Goal: Task Accomplishment & Management: Manage account settings

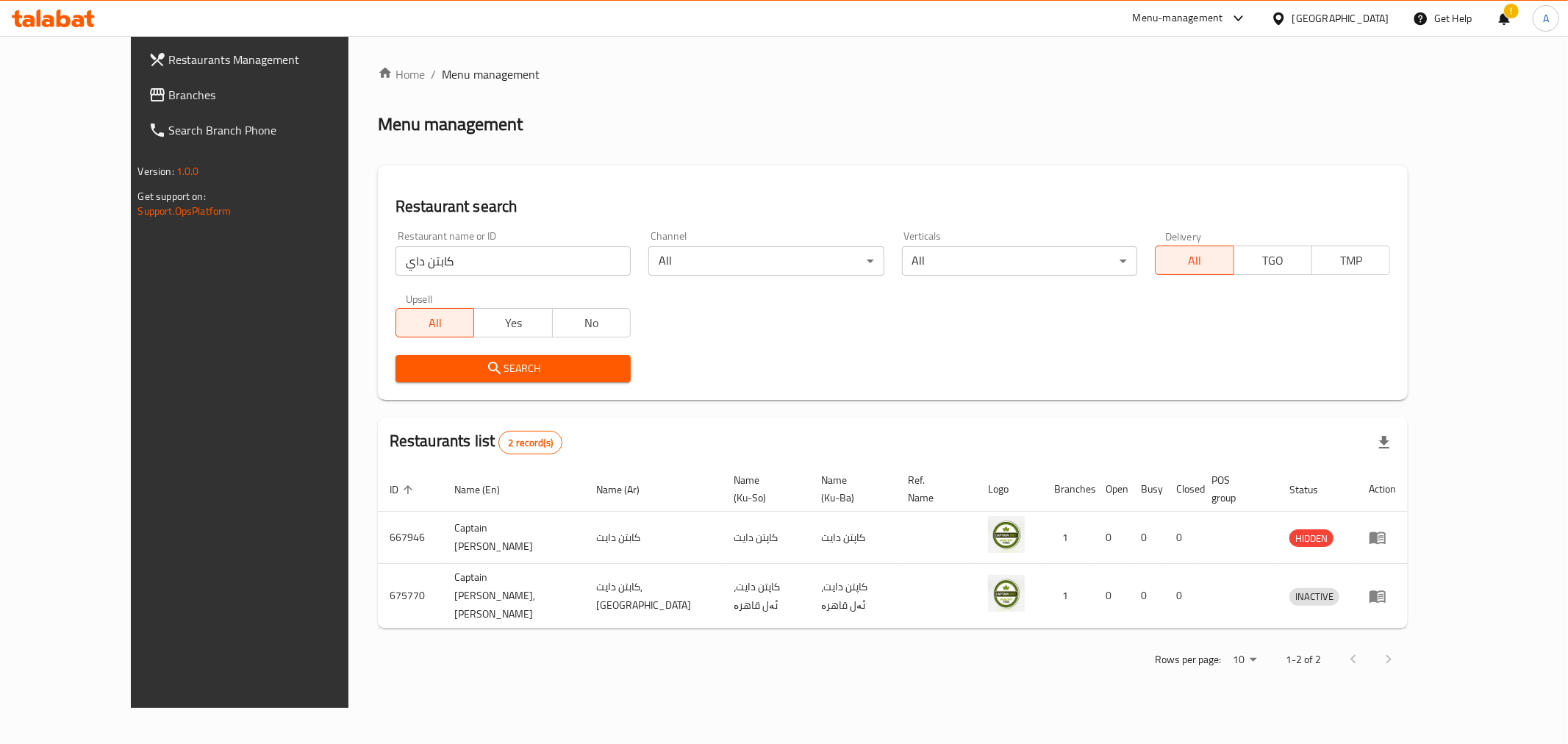
click at [483, 271] on input "كابتن داي" at bounding box center [513, 261] width 235 height 29
click button "Search" at bounding box center [513, 369] width 235 height 27
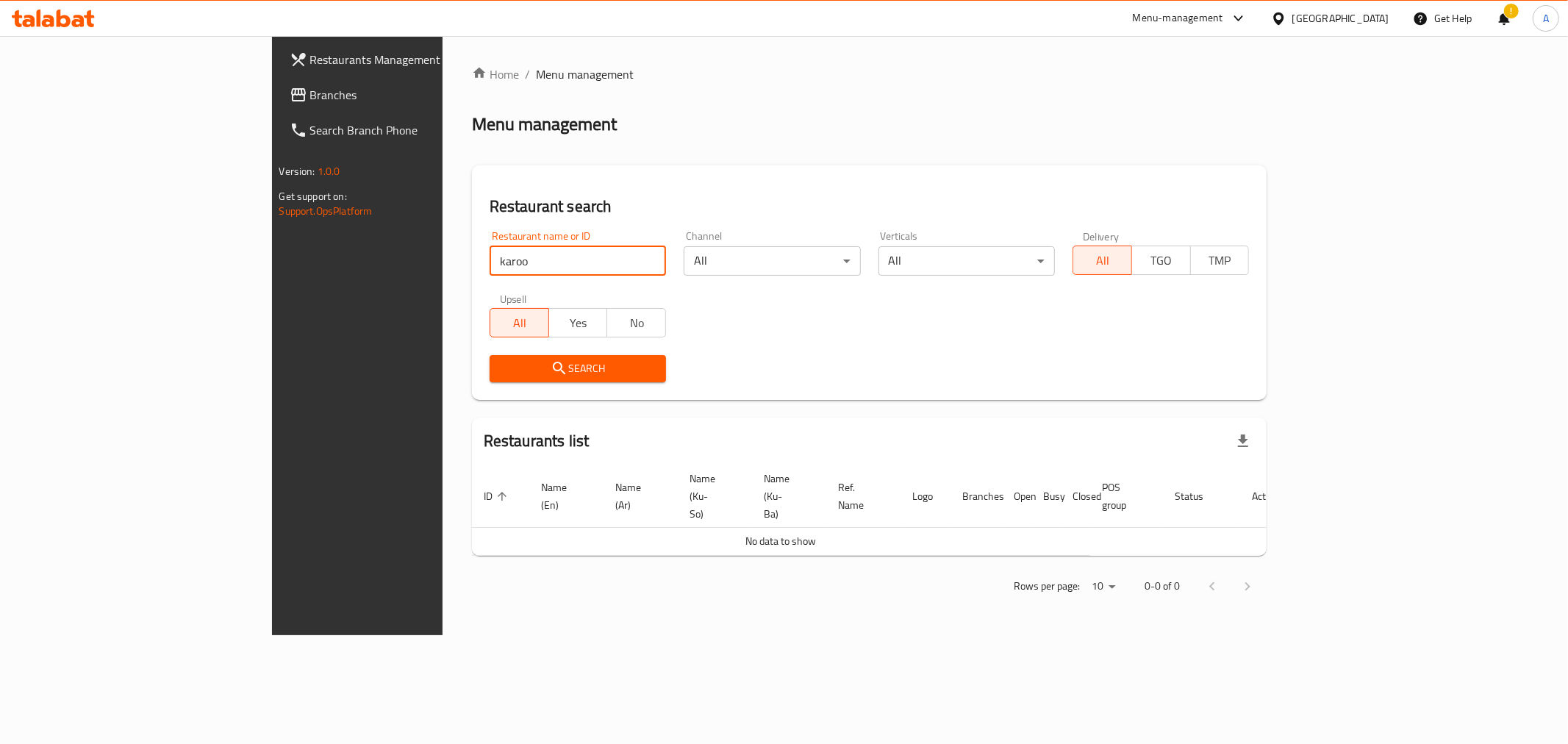
click button "Search" at bounding box center [577, 369] width 177 height 27
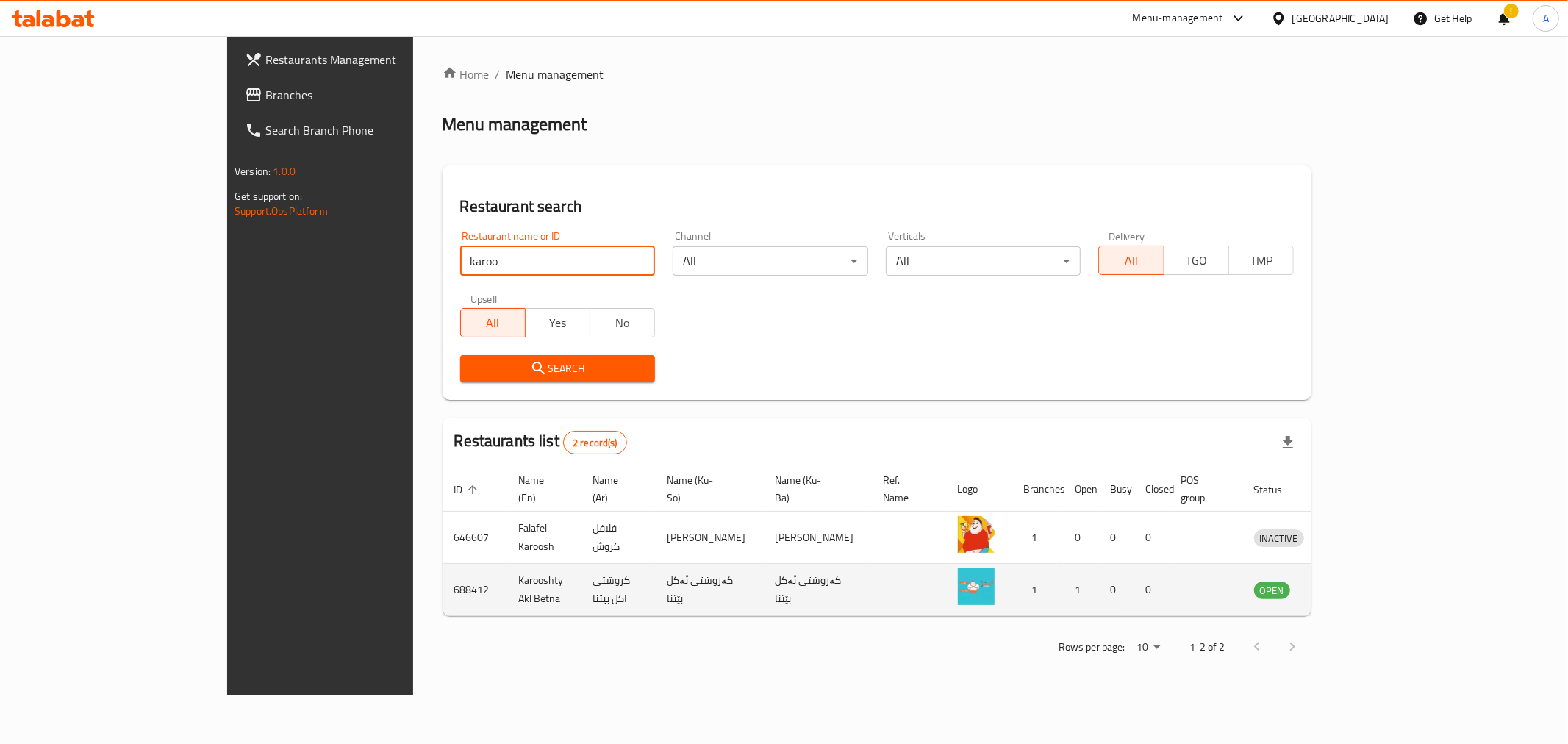
click at [656, 586] on td "کەروشتی ئەکل بێتنا" at bounding box center [710, 590] width 108 height 52
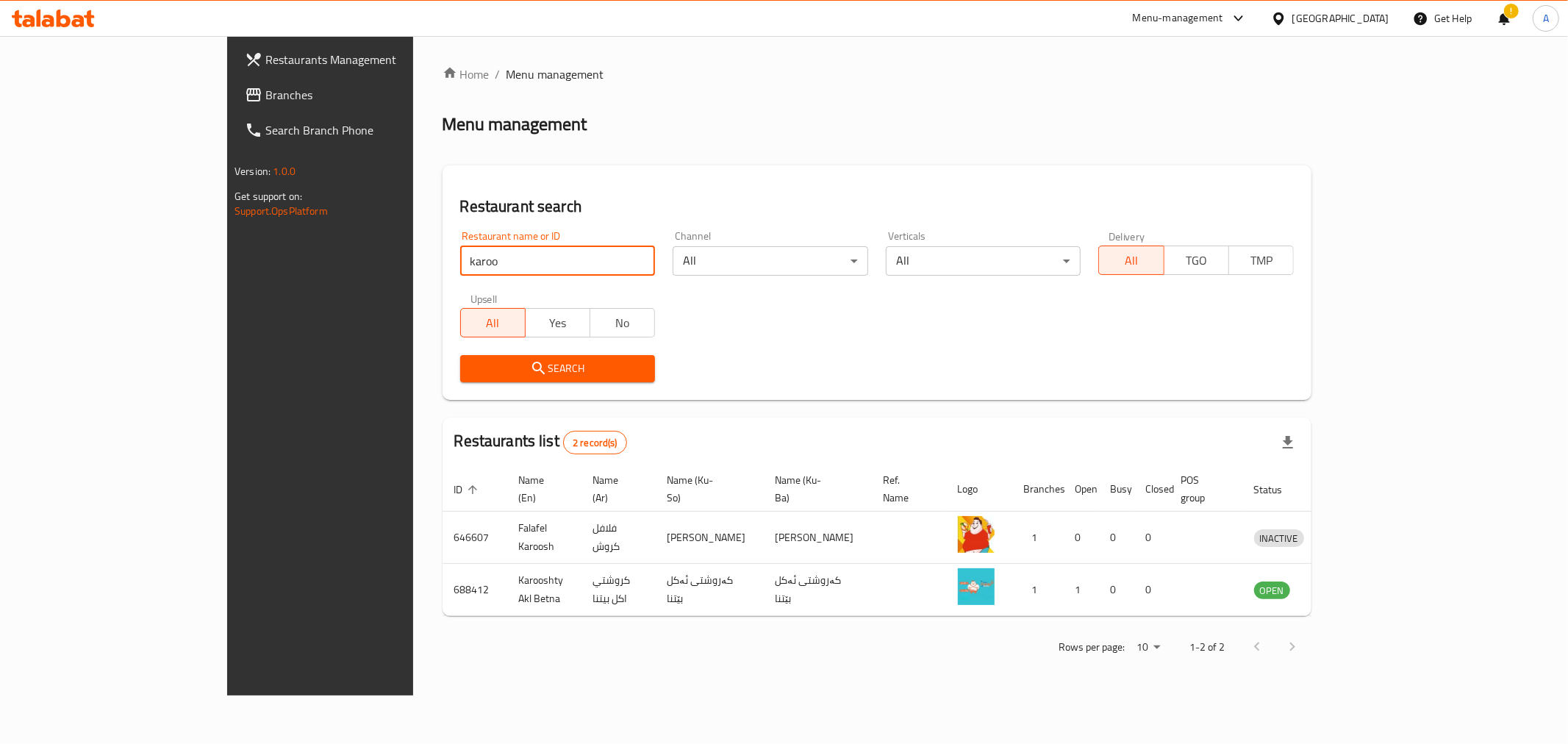
click at [460, 275] on input "karoo" at bounding box center [557, 261] width 195 height 29
click button "Search" at bounding box center [557, 369] width 195 height 27
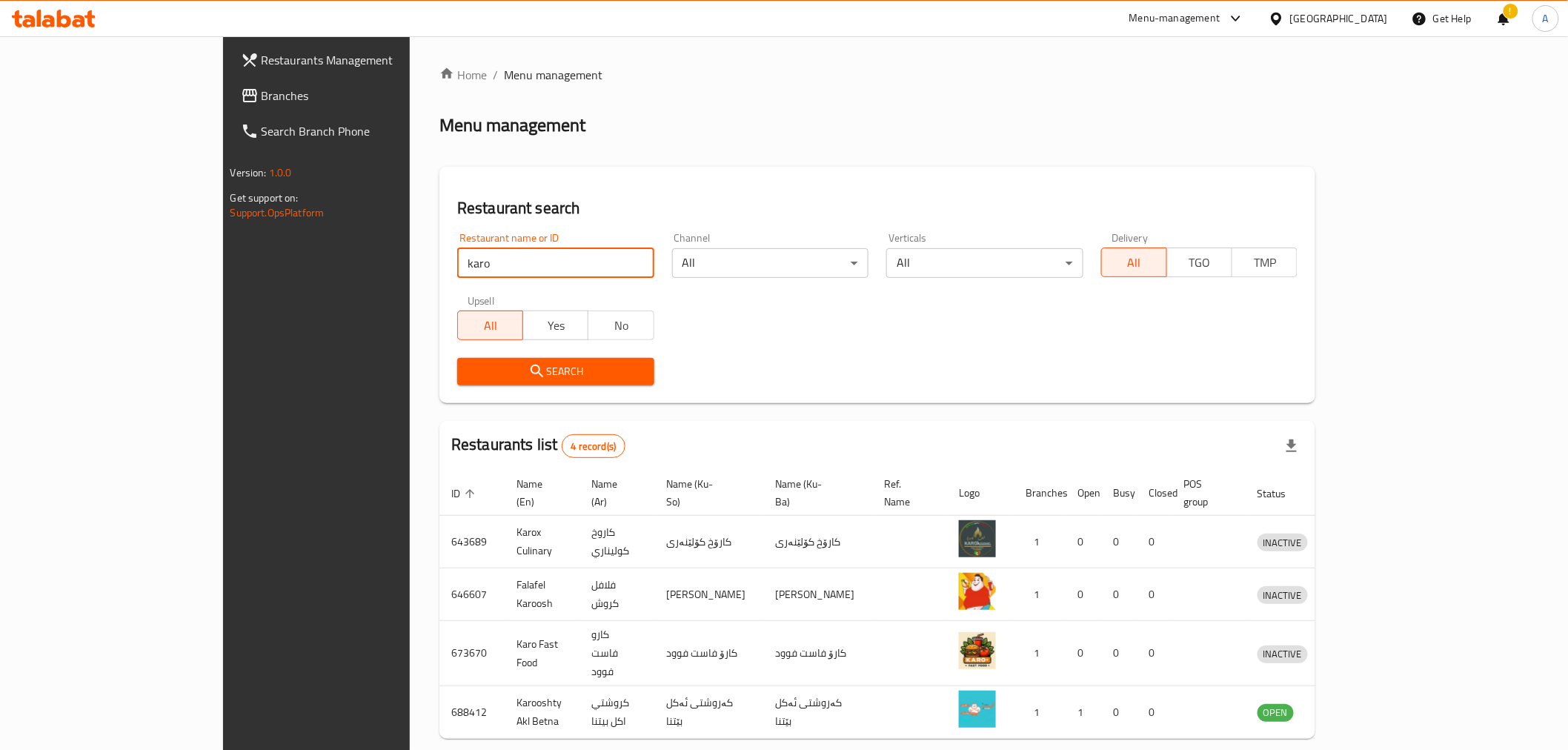
click at [457, 258] on input "karo" at bounding box center [555, 263] width 197 height 30
type input "كروشي"
click button "Search" at bounding box center [555, 372] width 197 height 27
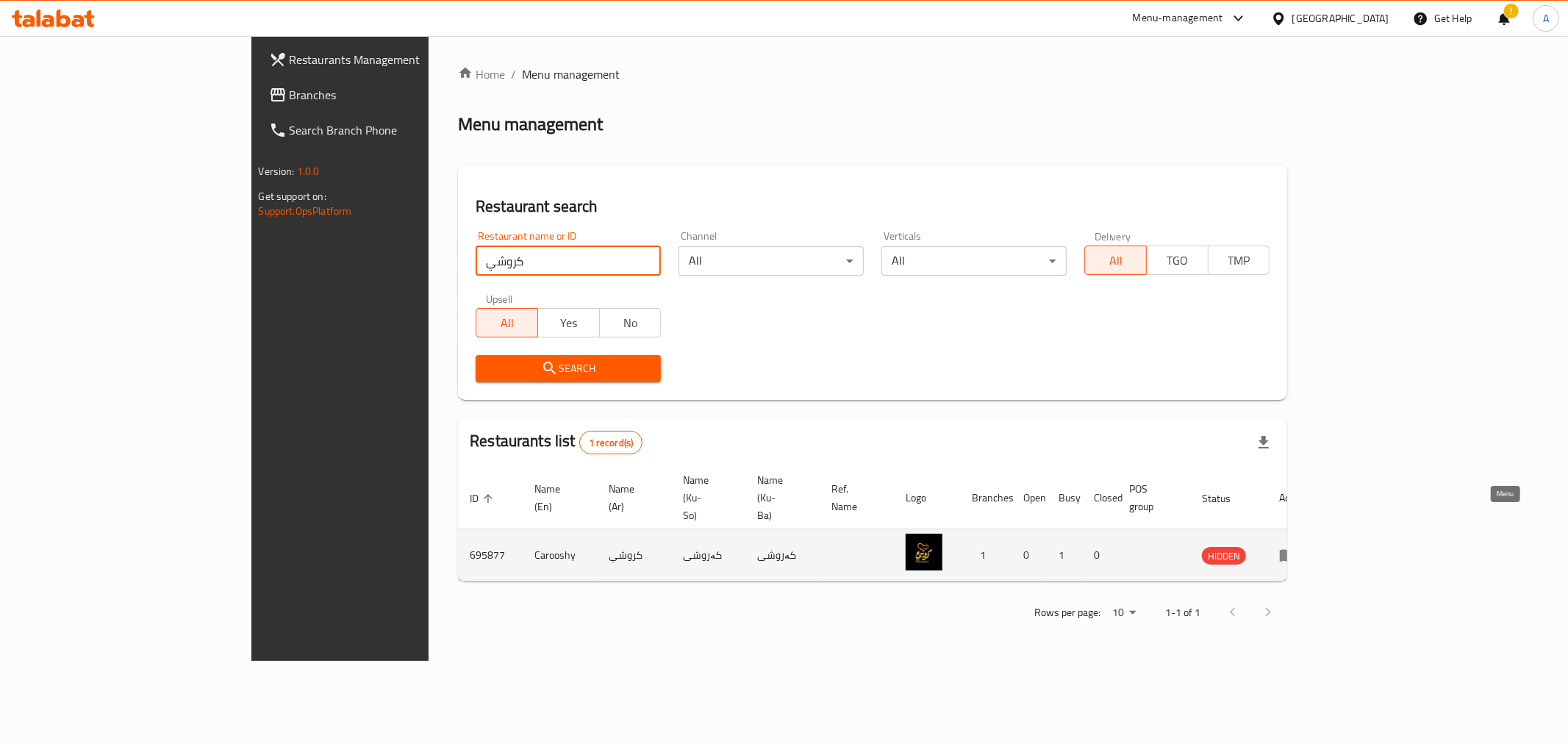
click at [1297, 546] on icon "enhanced table" at bounding box center [1288, 555] width 18 height 18
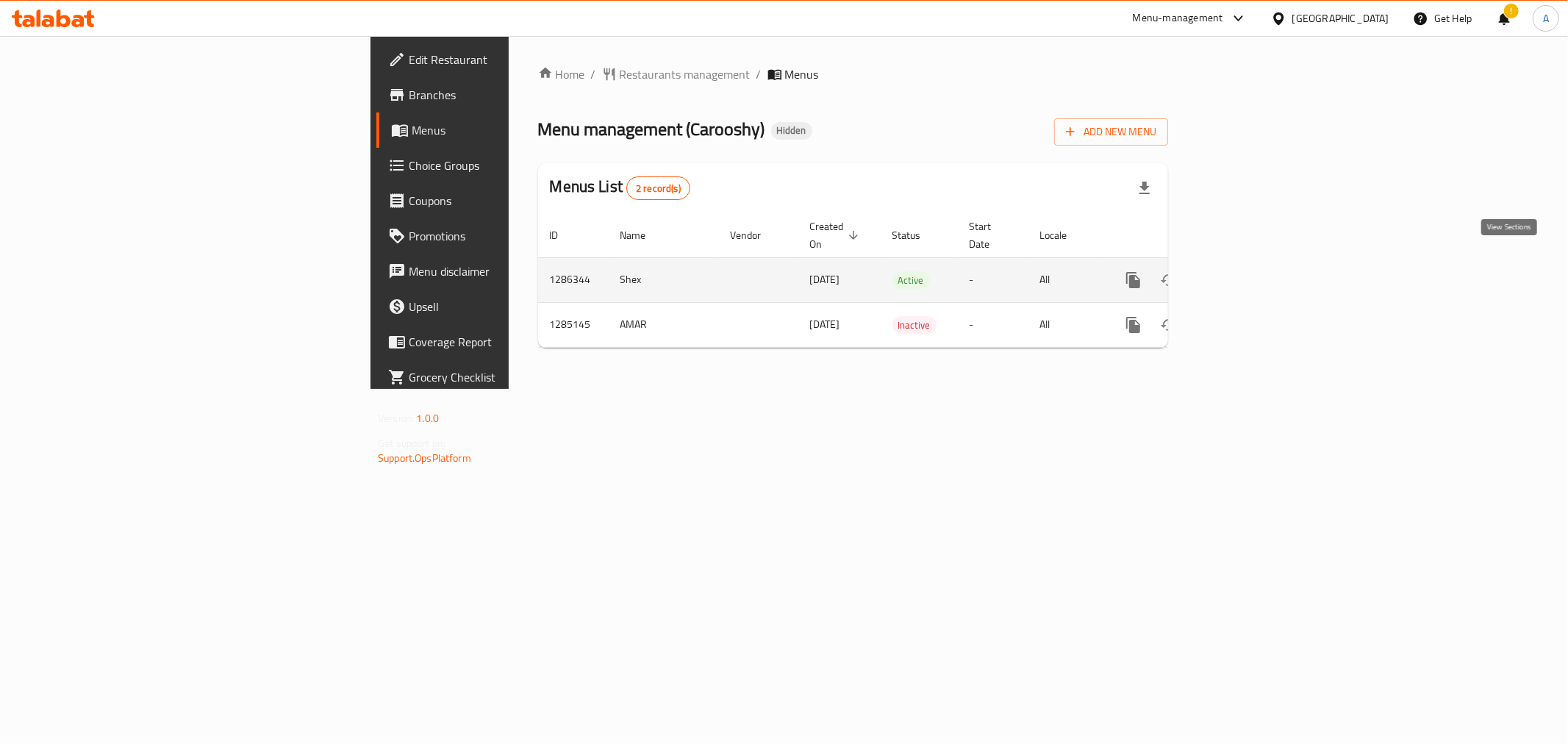
click at [1249, 271] on icon "enhanced table" at bounding box center [1239, 280] width 18 height 18
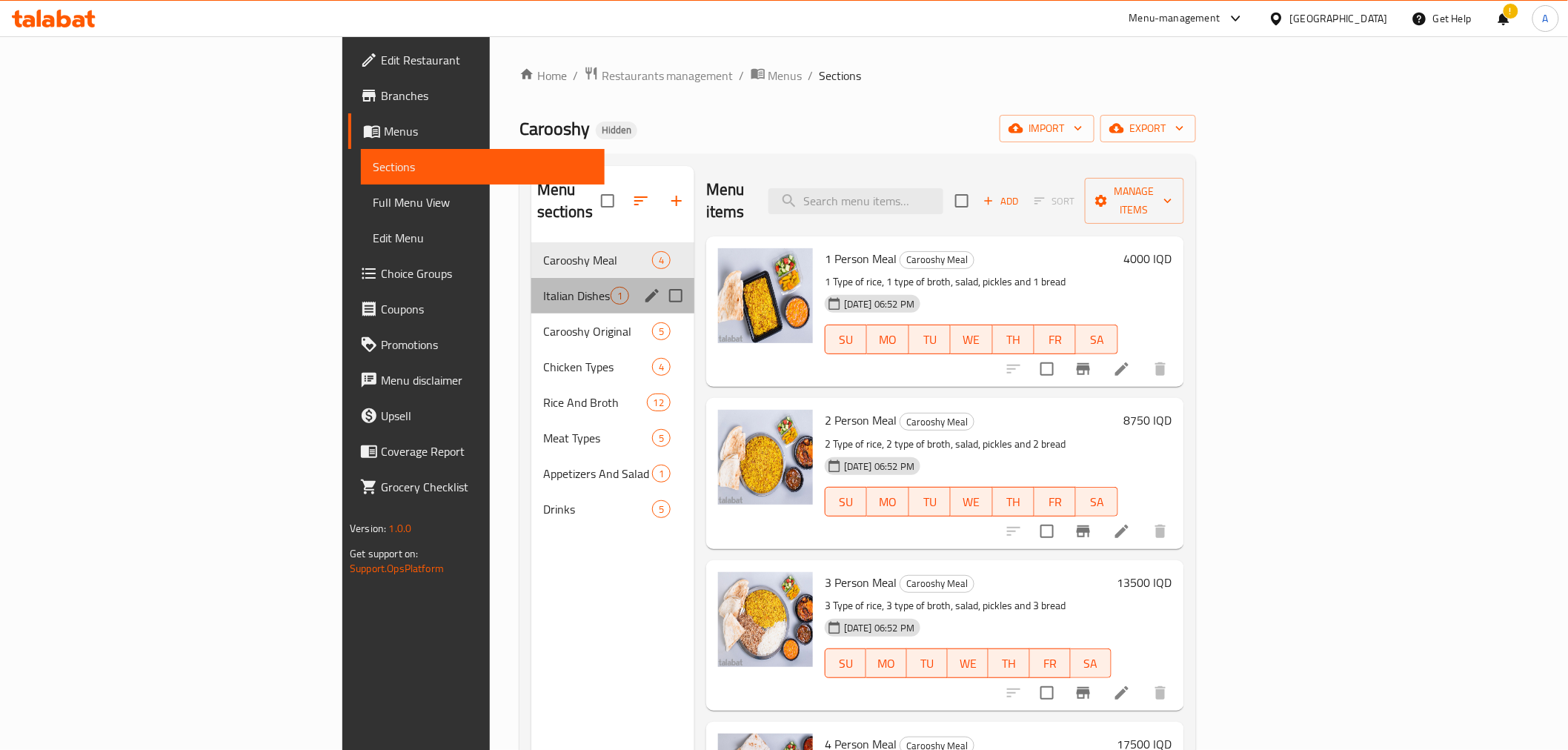
click at [531, 278] on div "Italian Dishes 1" at bounding box center [612, 296] width 163 height 35
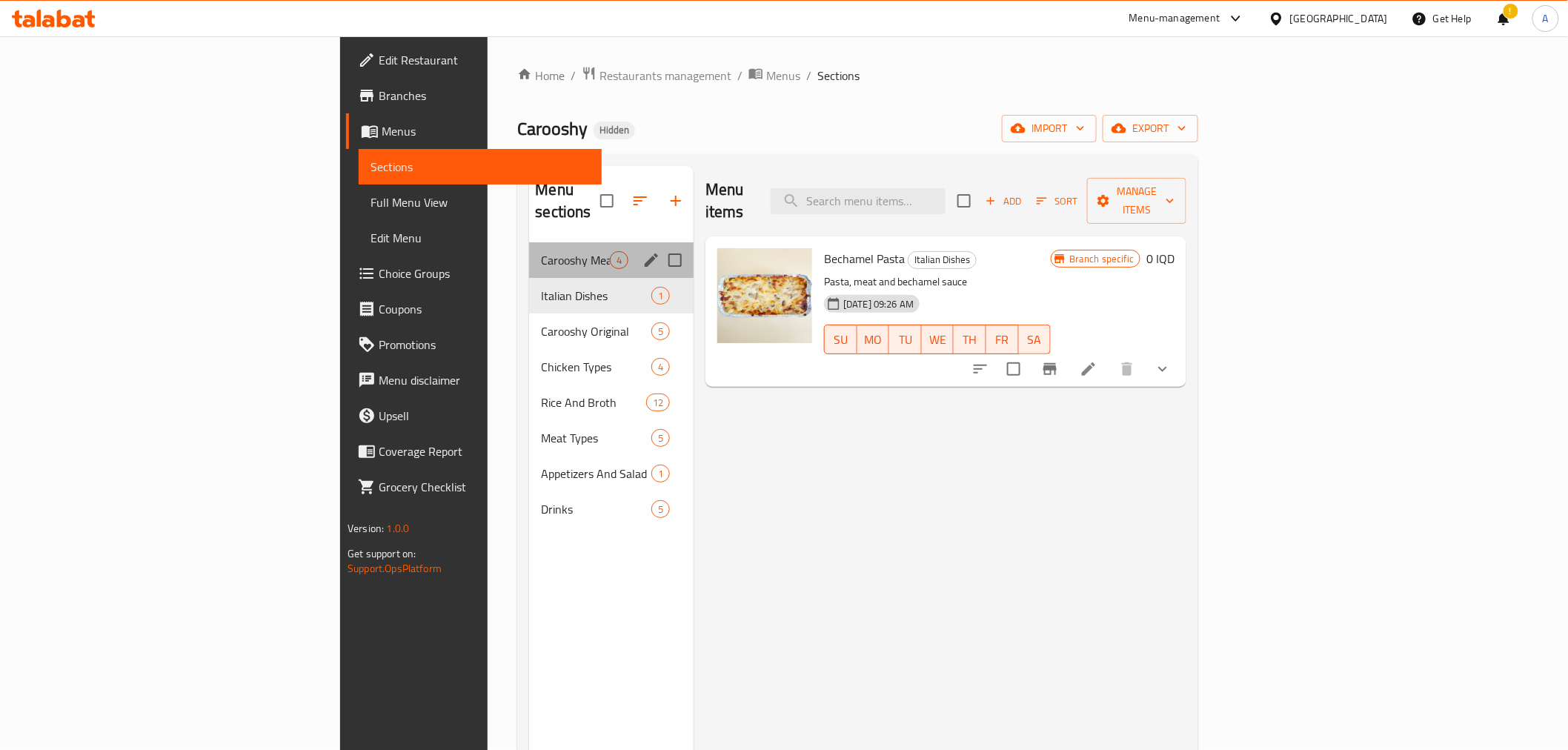
click at [529, 247] on div "Carooshy Meal 4" at bounding box center [610, 260] width 165 height 35
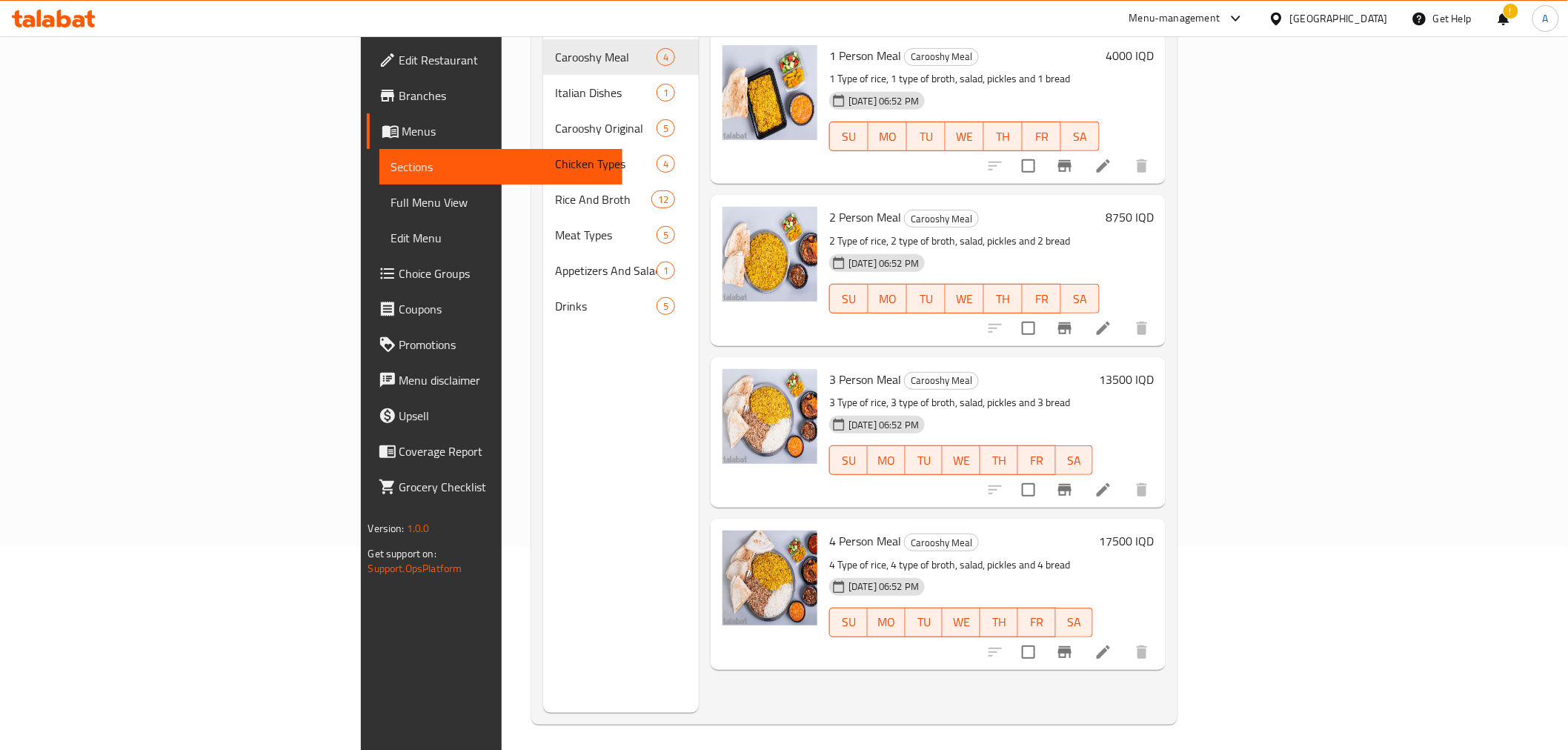
scroll to position [208, 0]
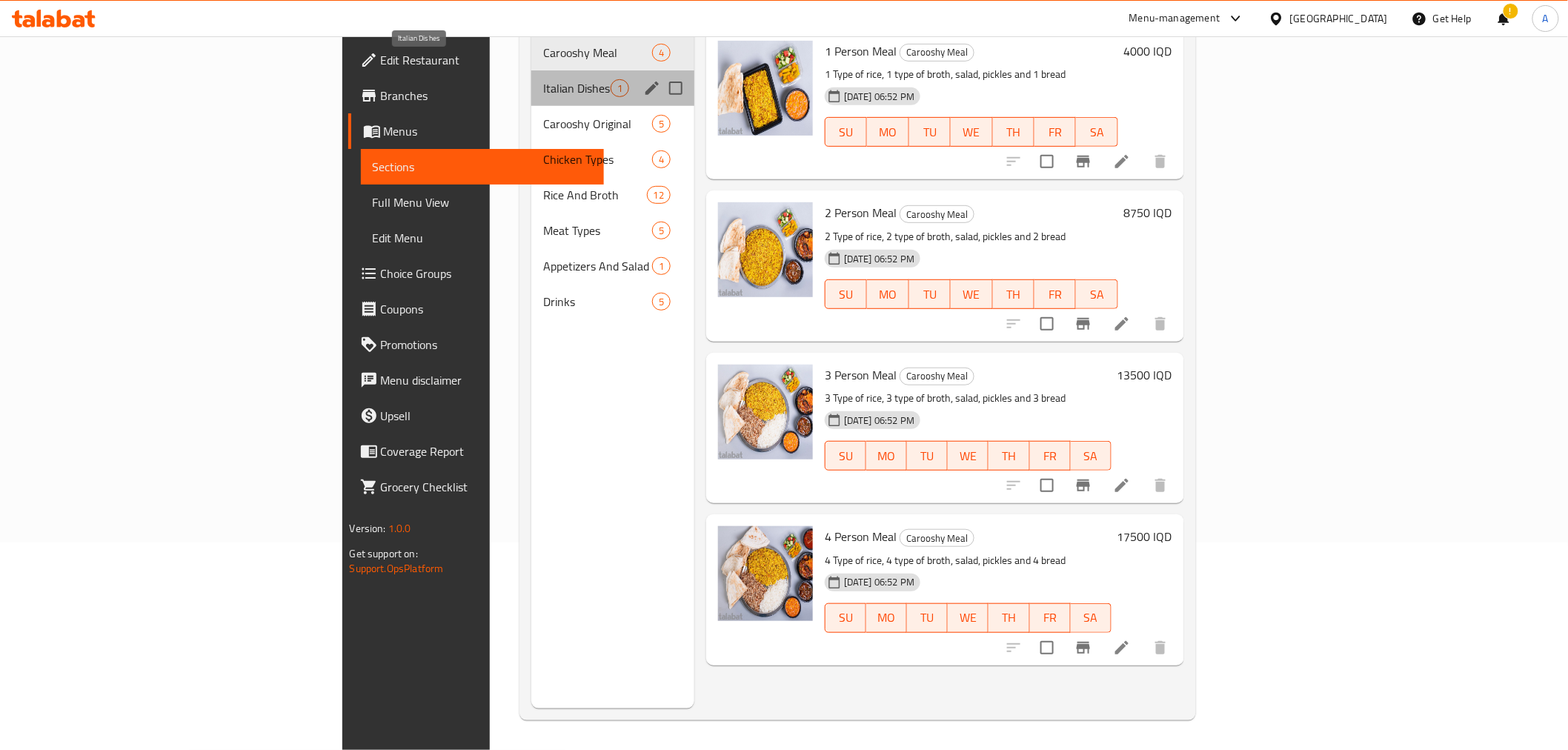
click at [543, 79] on span "Italian Dishes" at bounding box center [577, 88] width 68 height 18
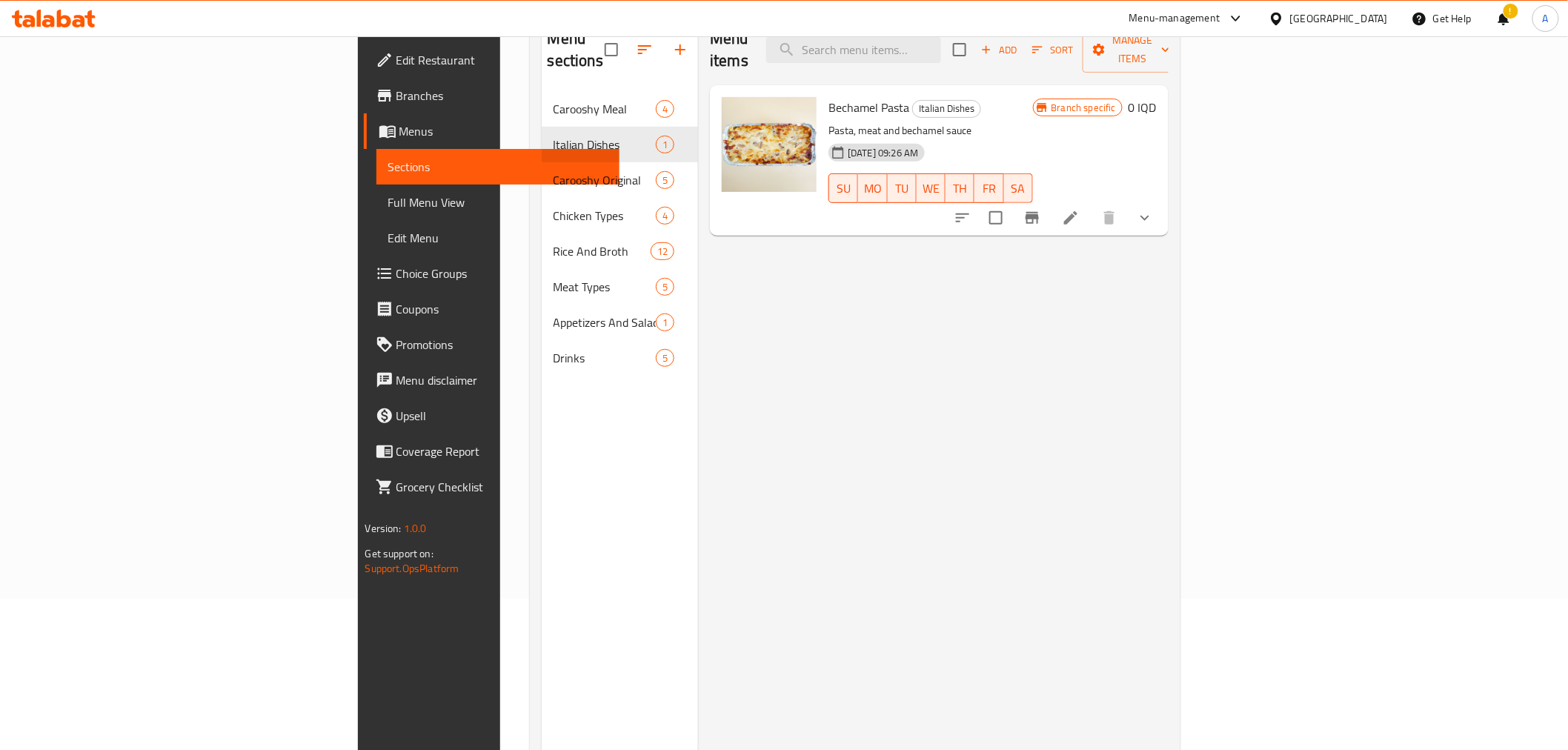
scroll to position [124, 0]
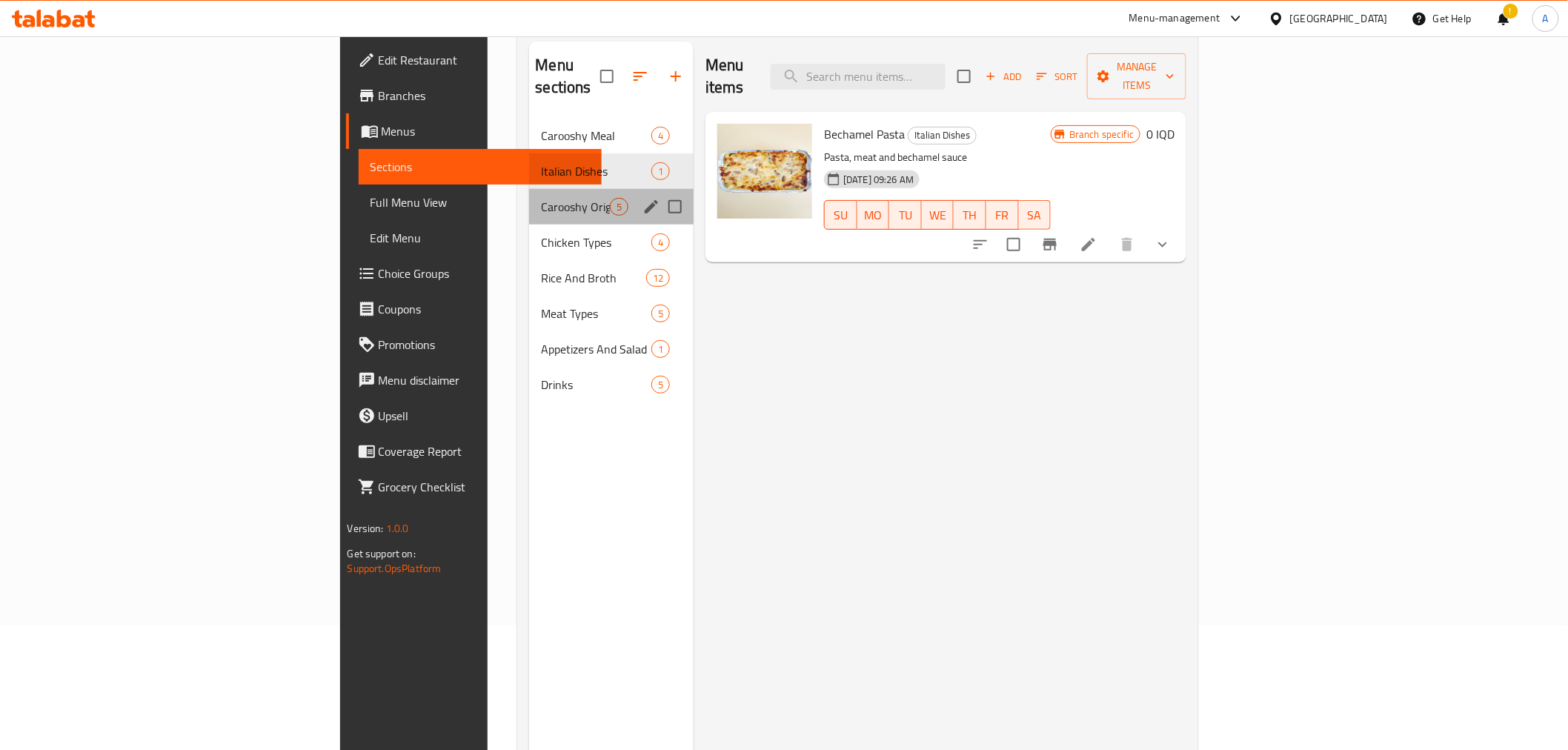
click at [529, 193] on div "Carooshy Original 5" at bounding box center [610, 207] width 165 height 35
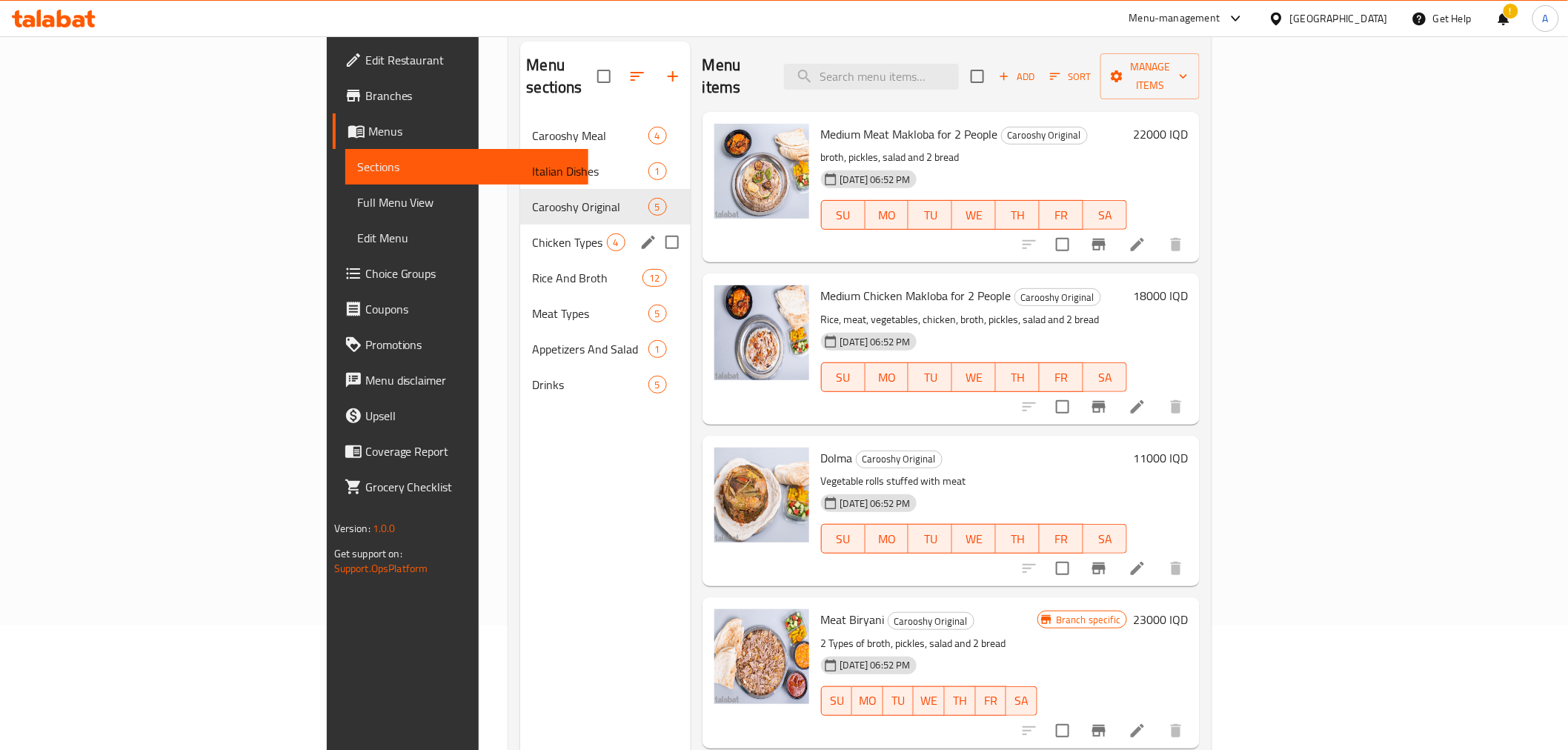
click at [532, 233] on span "Chicken Types" at bounding box center [569, 242] width 74 height 18
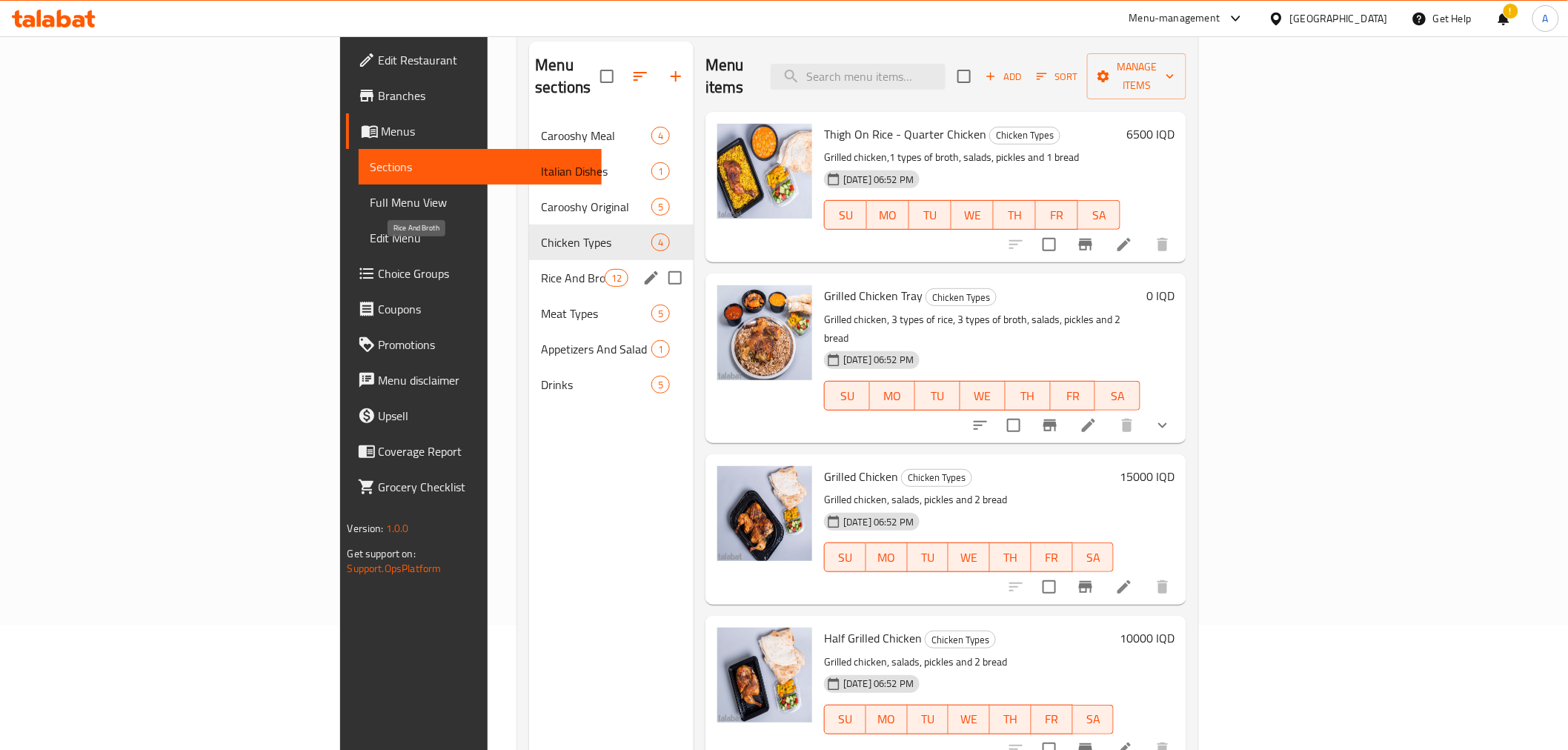
click at [540, 269] on span "Rice And Broth" at bounding box center [572, 277] width 63 height 18
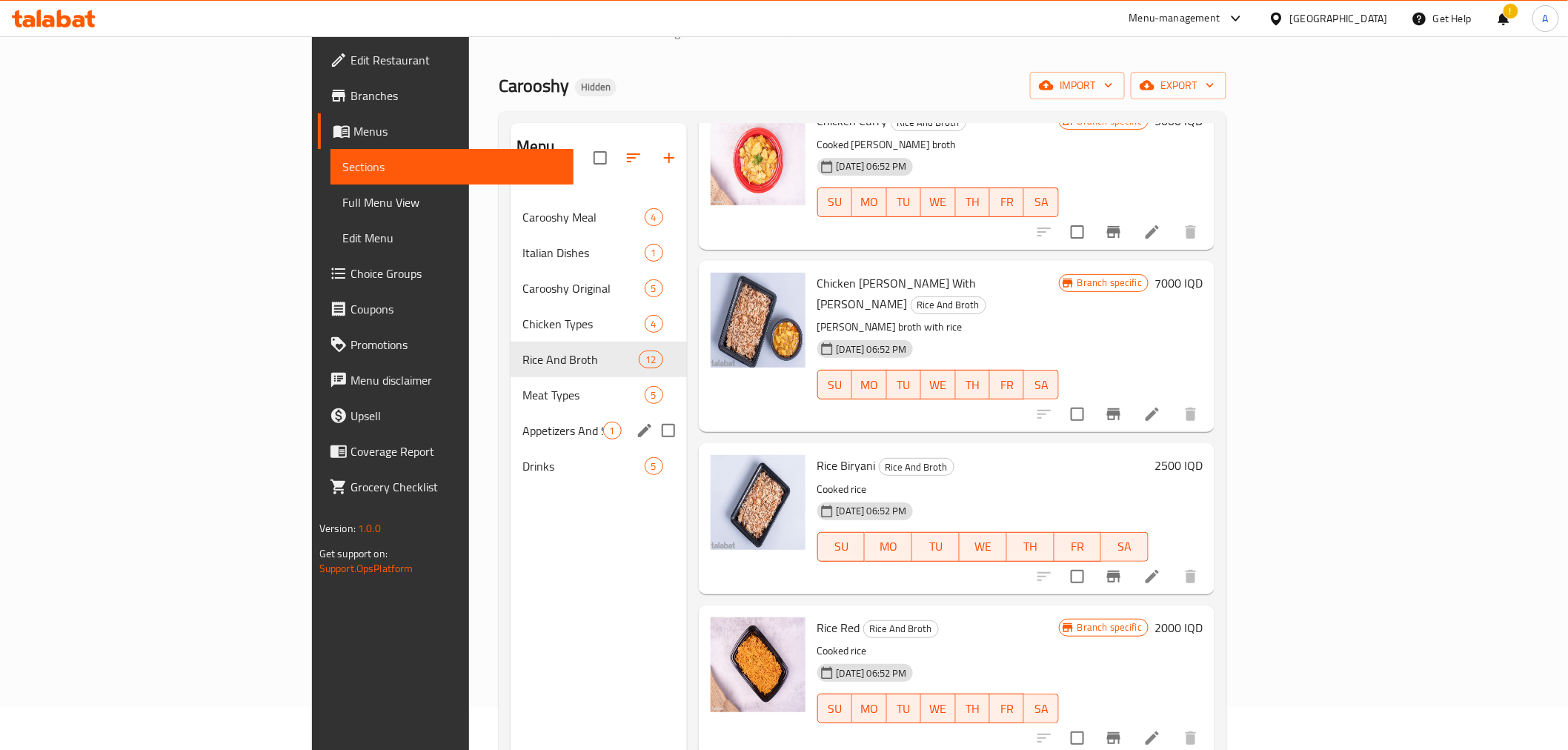
scroll to position [42, 0]
click at [523, 458] on span "Drinks" at bounding box center [562, 466] width 80 height 18
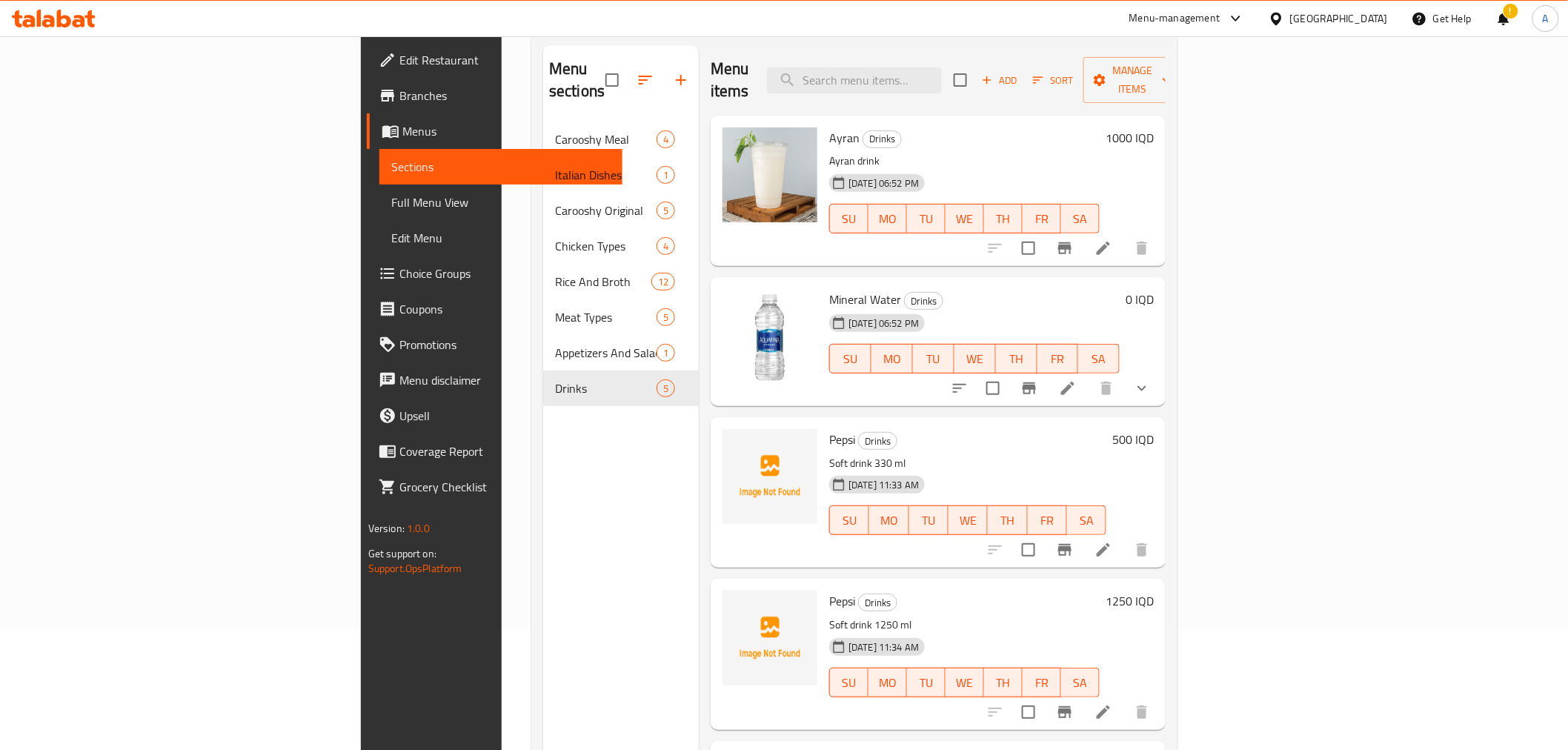
scroll to position [42, 0]
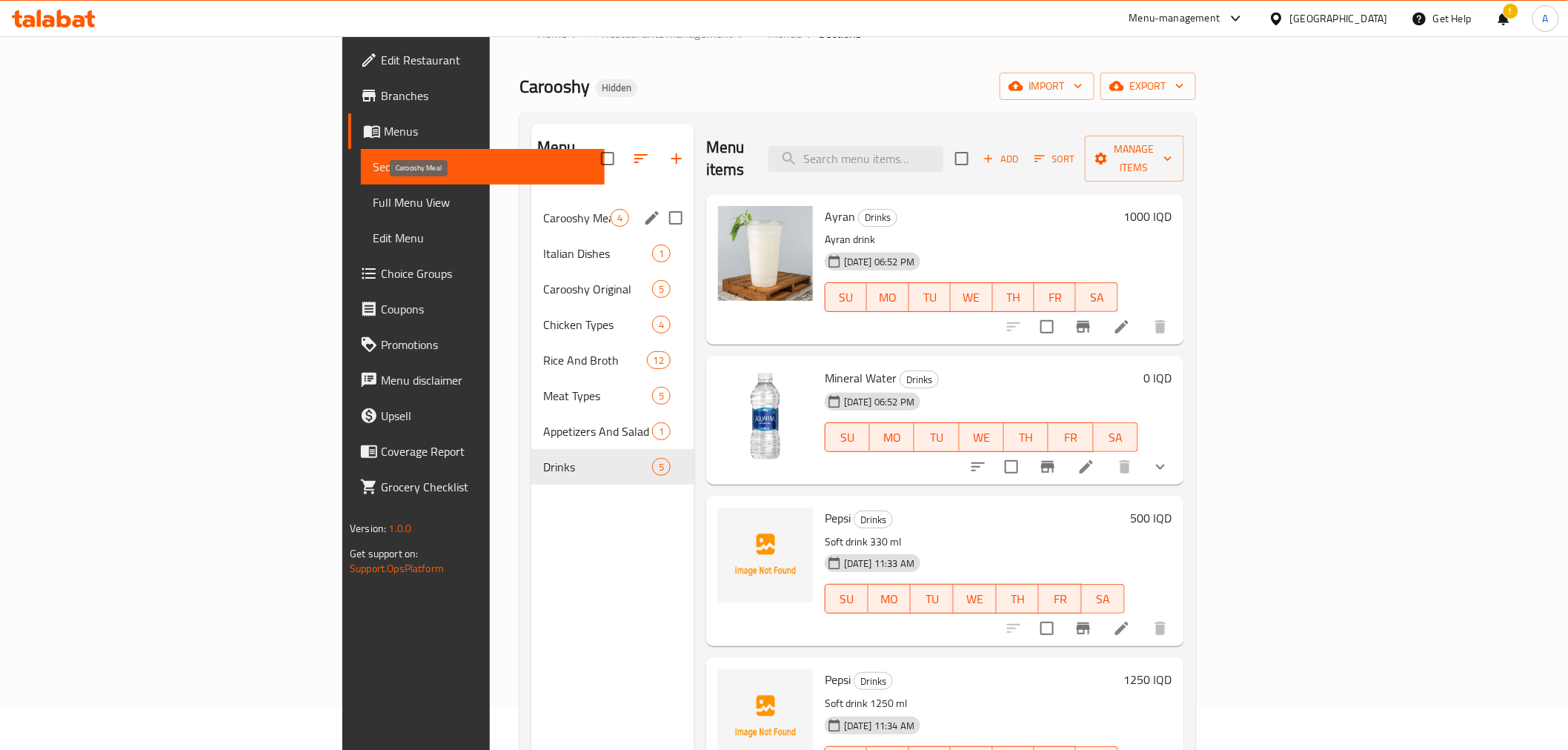
click at [543, 209] on span "Carooshy Meal" at bounding box center [577, 217] width 68 height 18
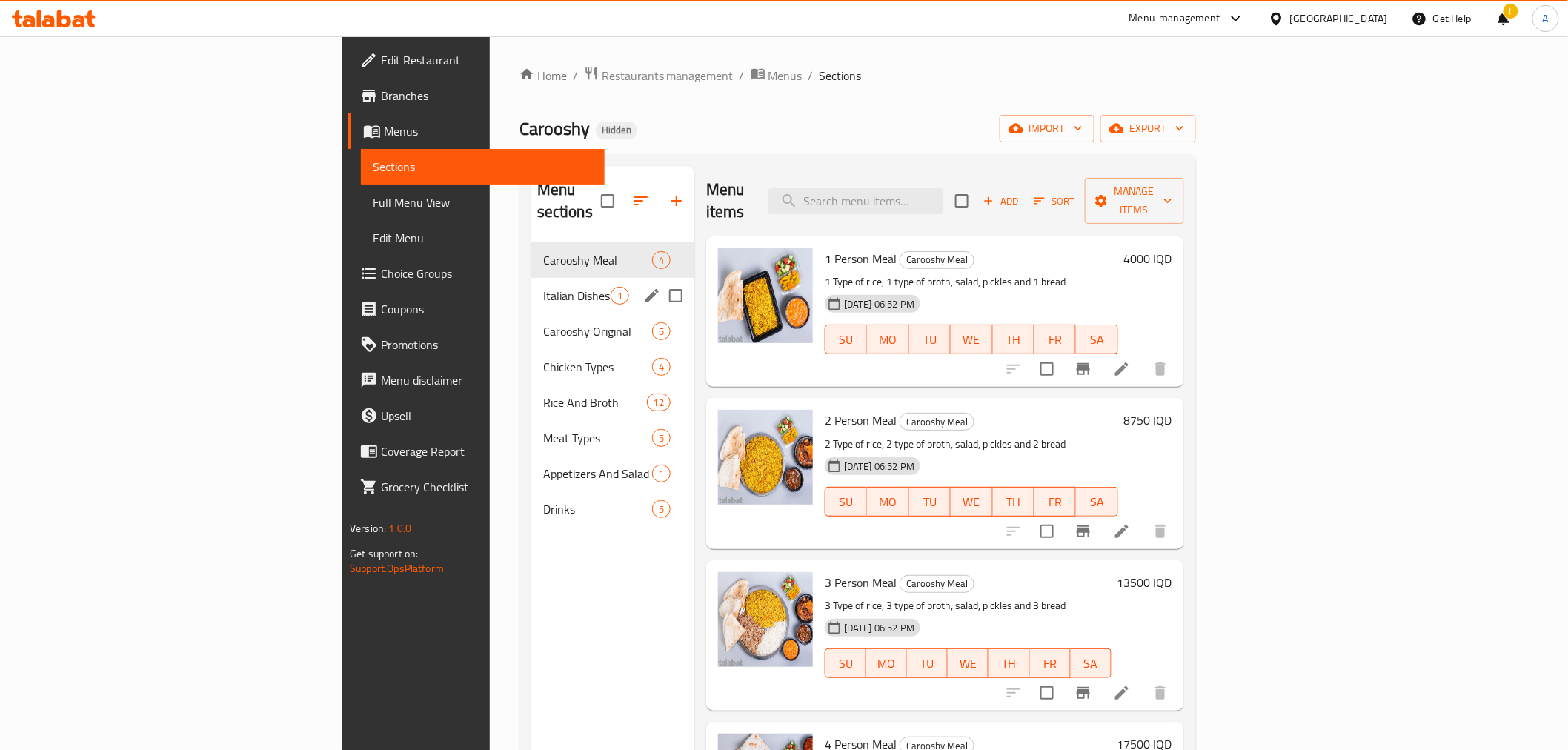
click at [531, 278] on div "Italian Dishes 1" at bounding box center [612, 296] width 163 height 35
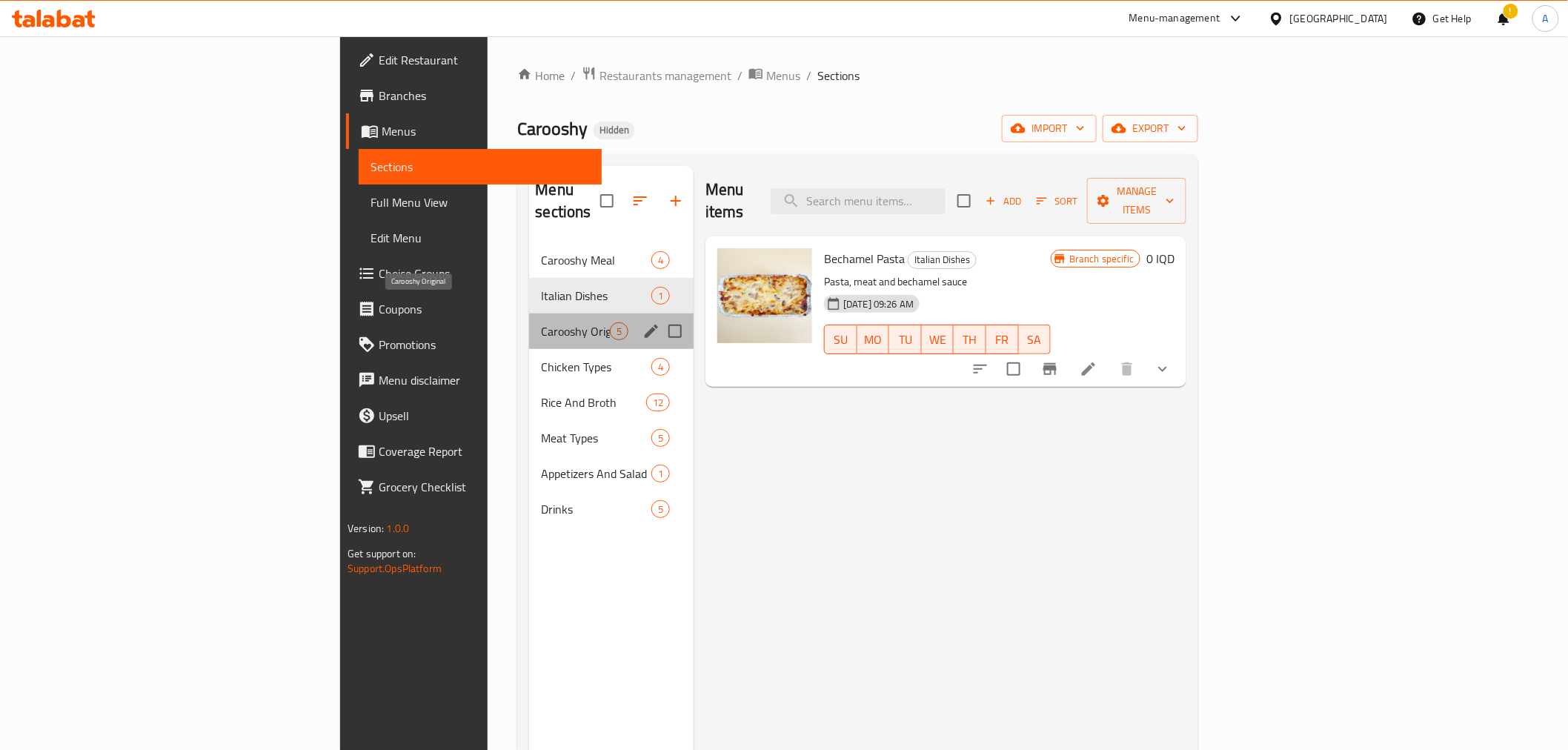
click at [540, 323] on span "Carooshy Original" at bounding box center [575, 331] width 69 height 18
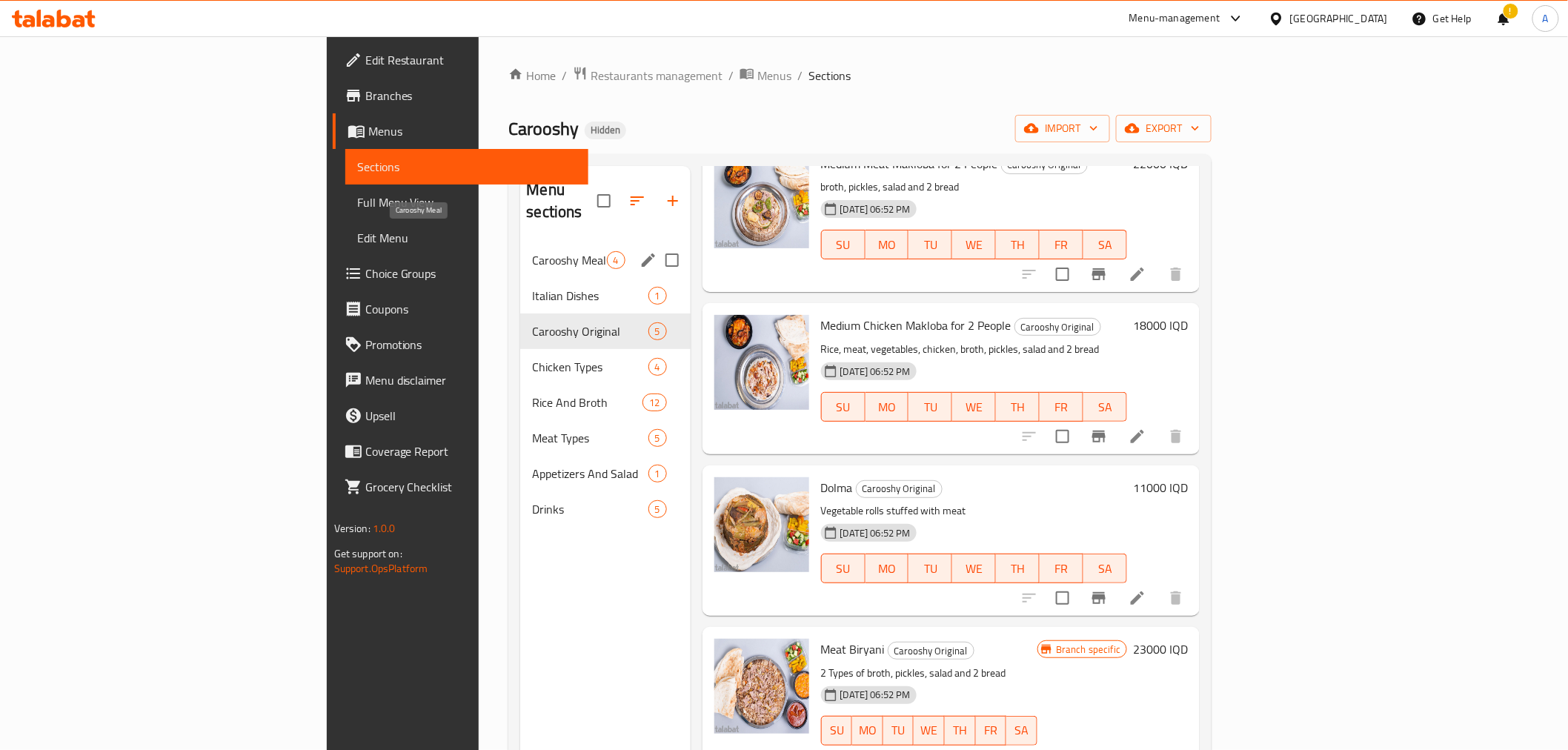
click at [532, 251] on span "Carooshy Meal" at bounding box center [569, 259] width 74 height 18
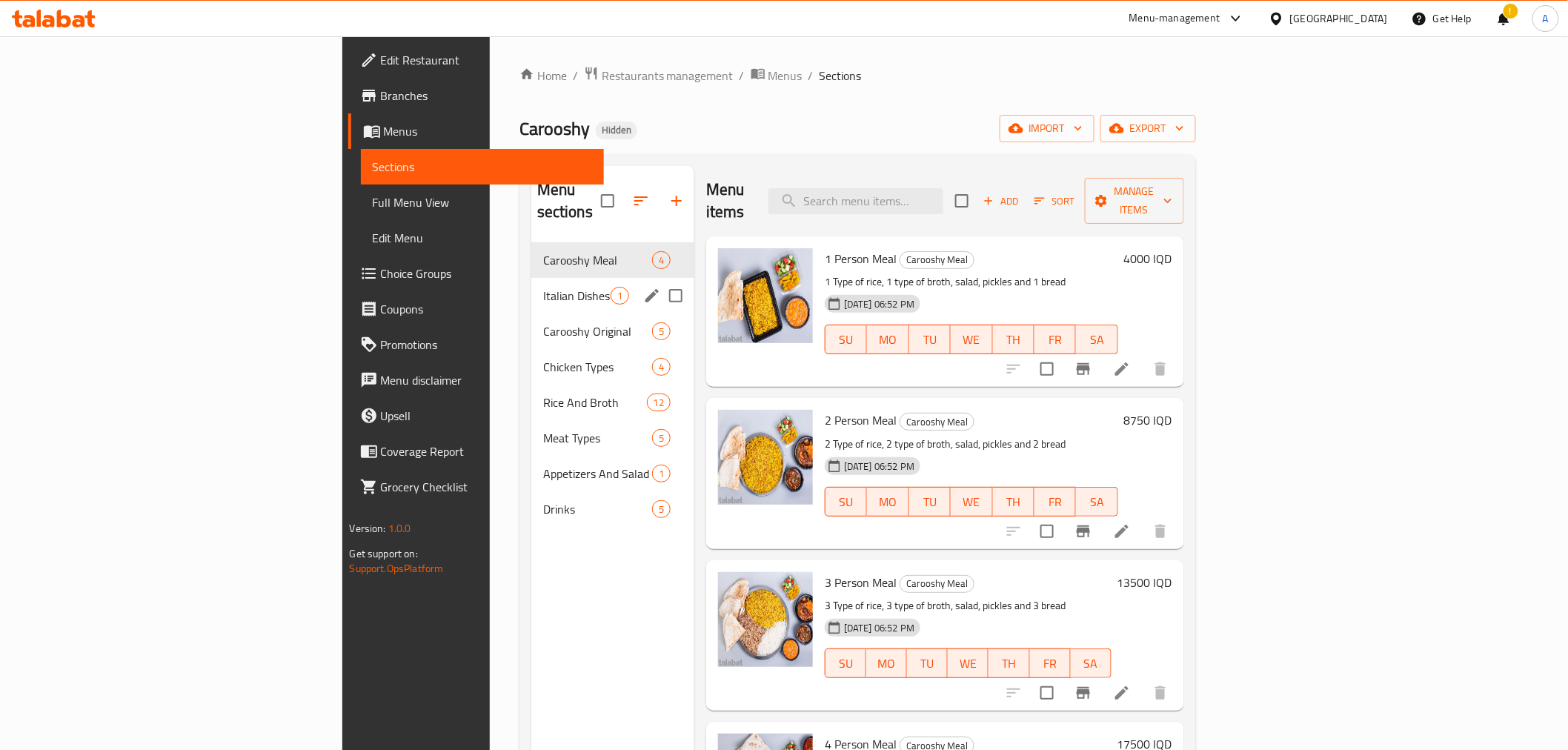
click at [531, 278] on div "Italian Dishes 1" at bounding box center [612, 296] width 163 height 35
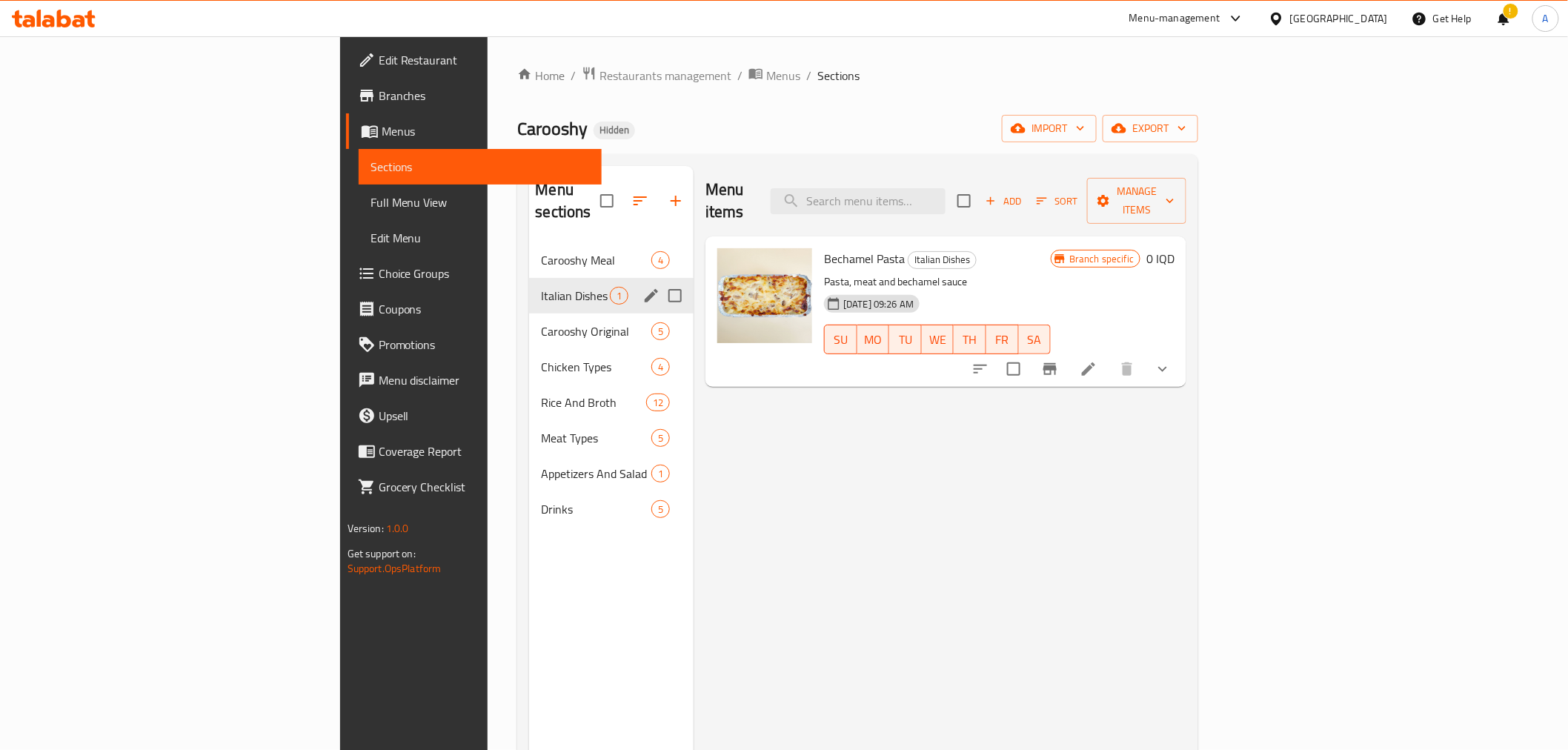
click at [659, 280] on input "Menu sections" at bounding box center [675, 296] width 31 height 31
checkbox input "false"
click at [540, 323] on span "Carooshy Original" at bounding box center [575, 331] width 69 height 18
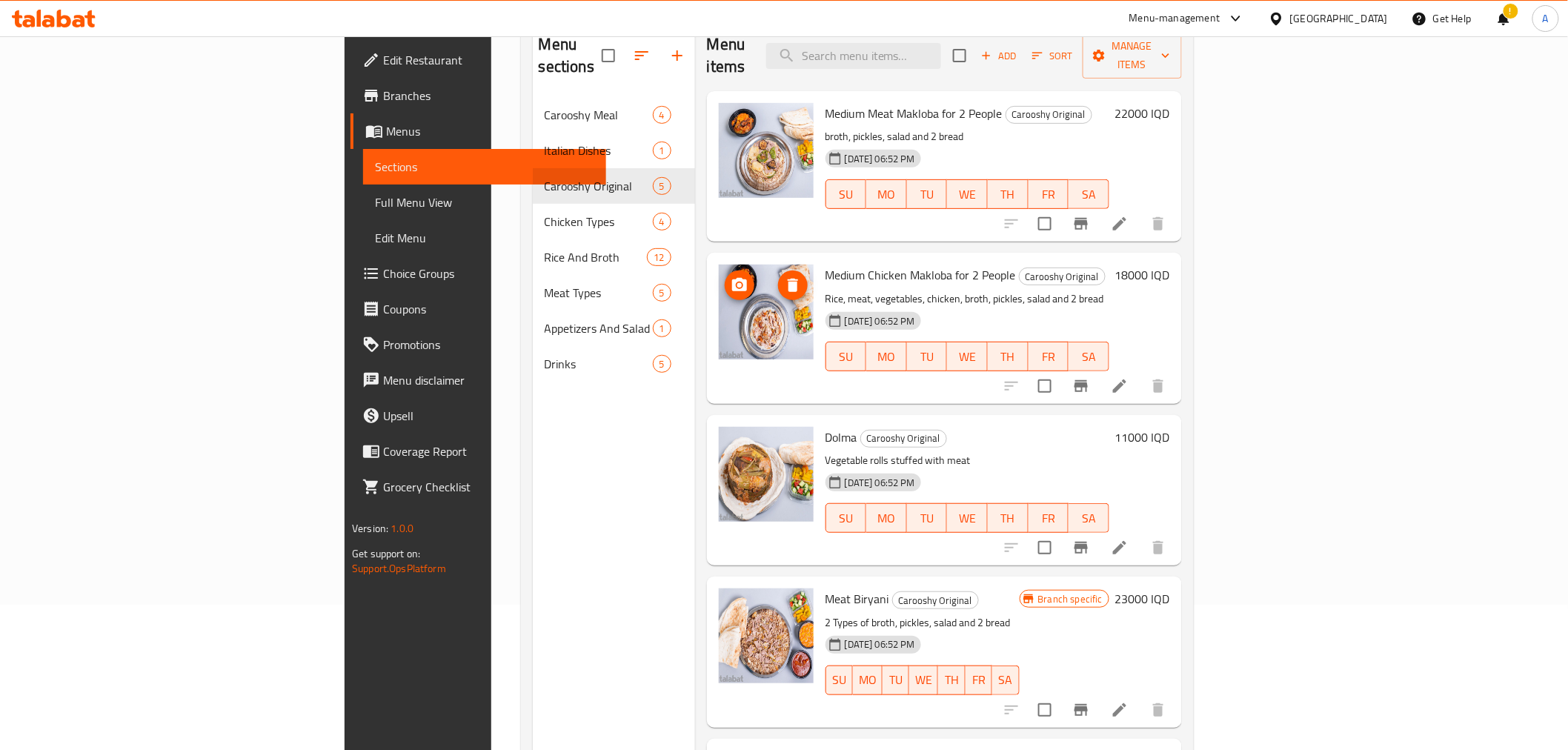
scroll to position [124, 0]
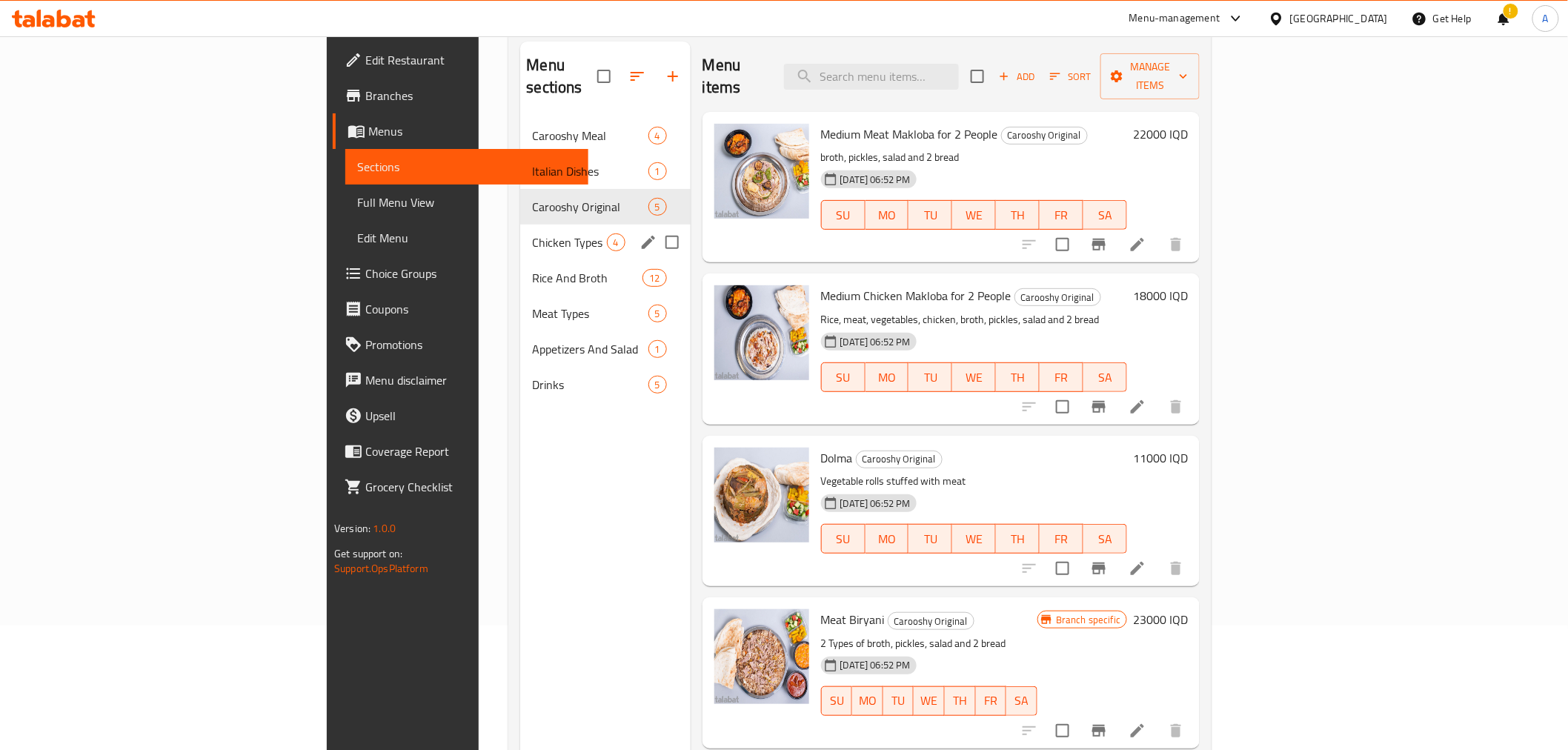
click at [520, 232] on div "Chicken Types 4" at bounding box center [605, 242] width 170 height 35
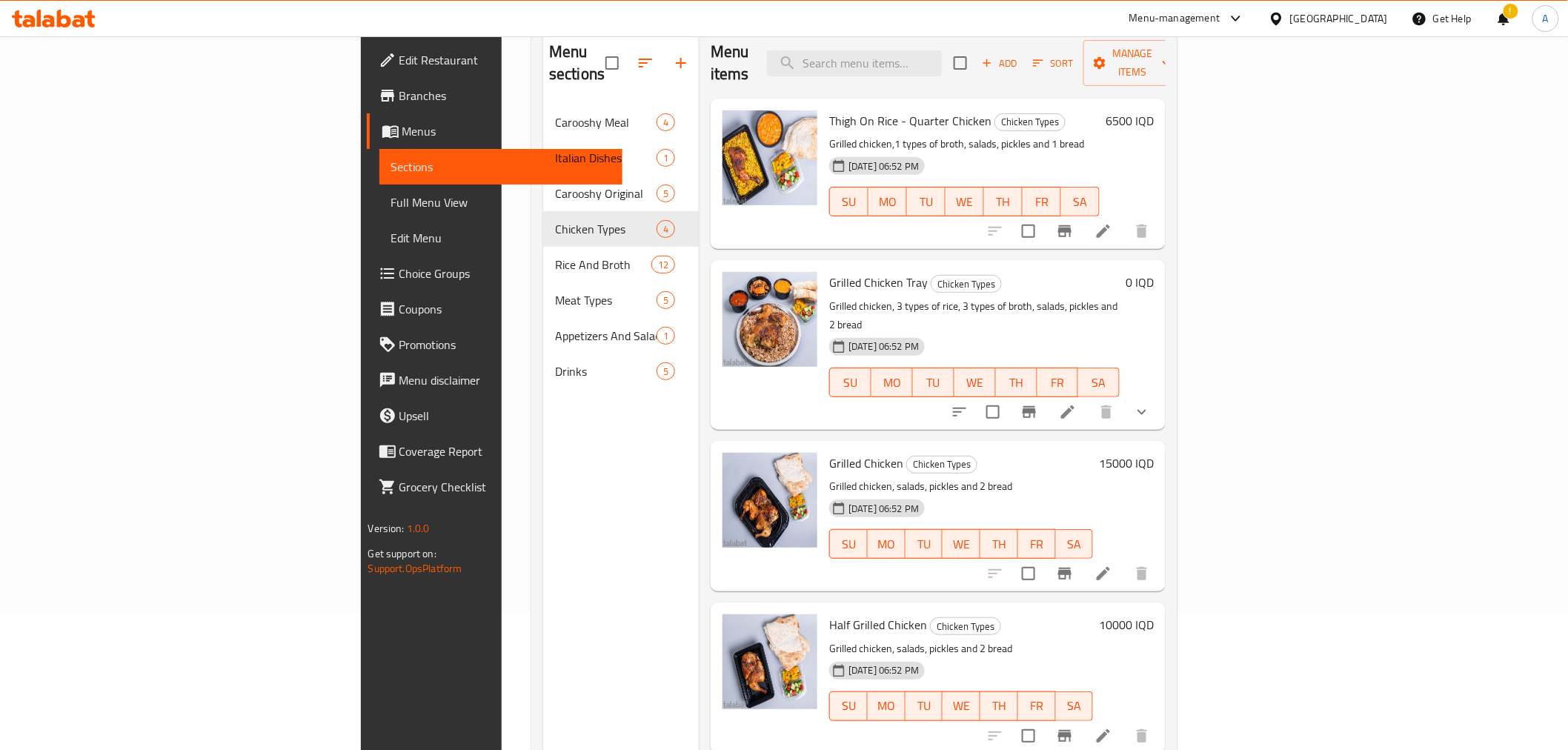
scroll to position [42, 0]
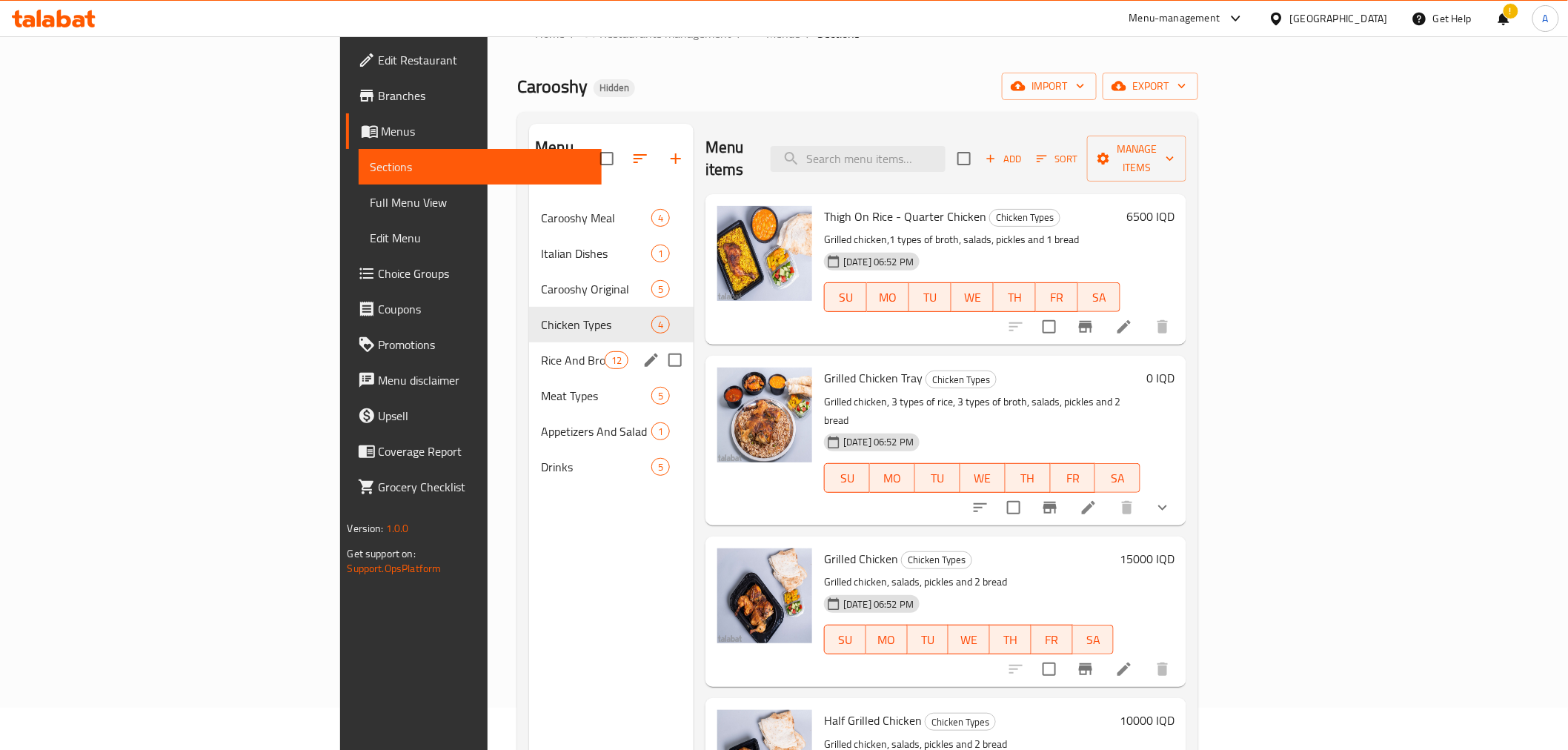
click at [529, 349] on div "Rice And Broth 12" at bounding box center [610, 360] width 165 height 35
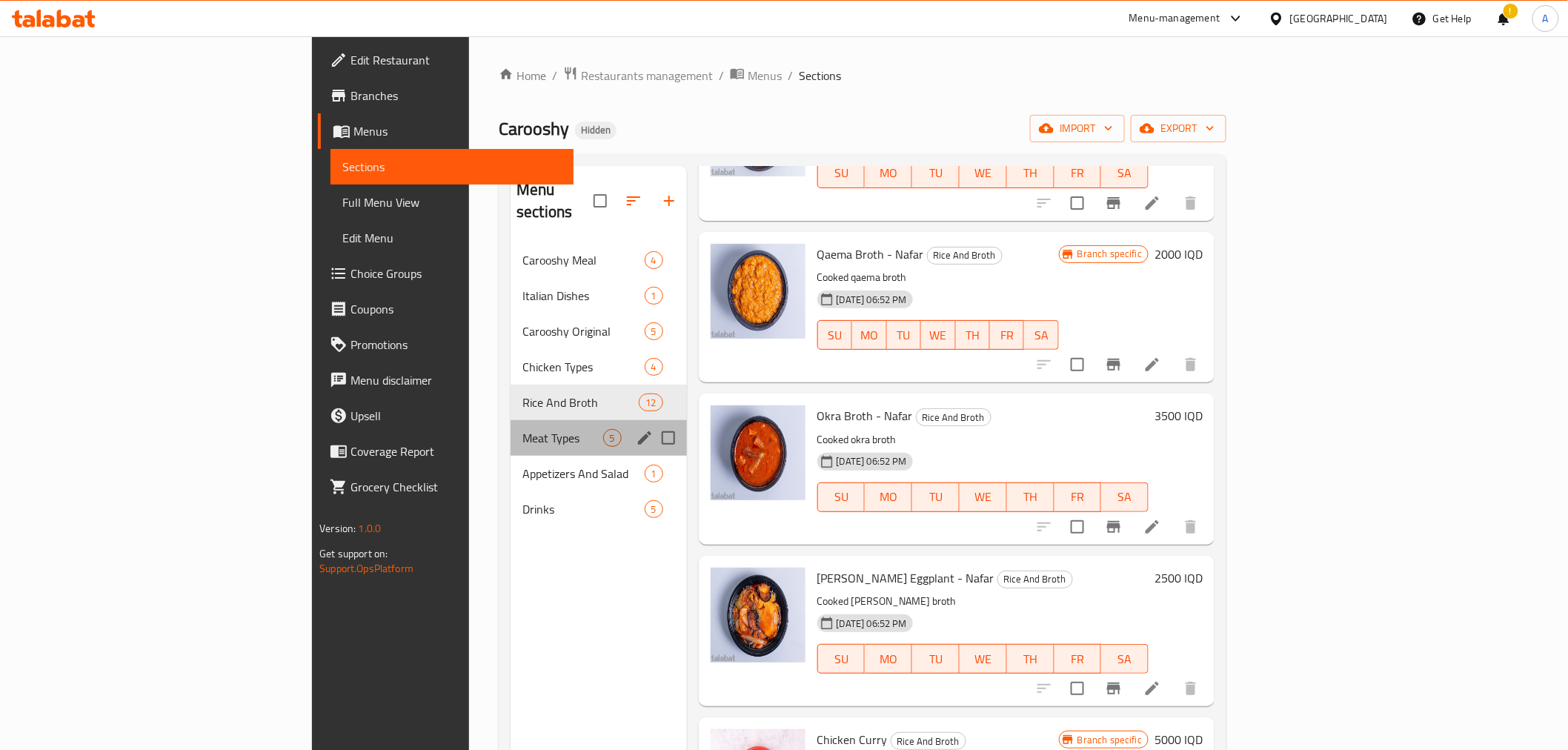
click at [511, 420] on div "Meat Types 5" at bounding box center [599, 438] width 176 height 35
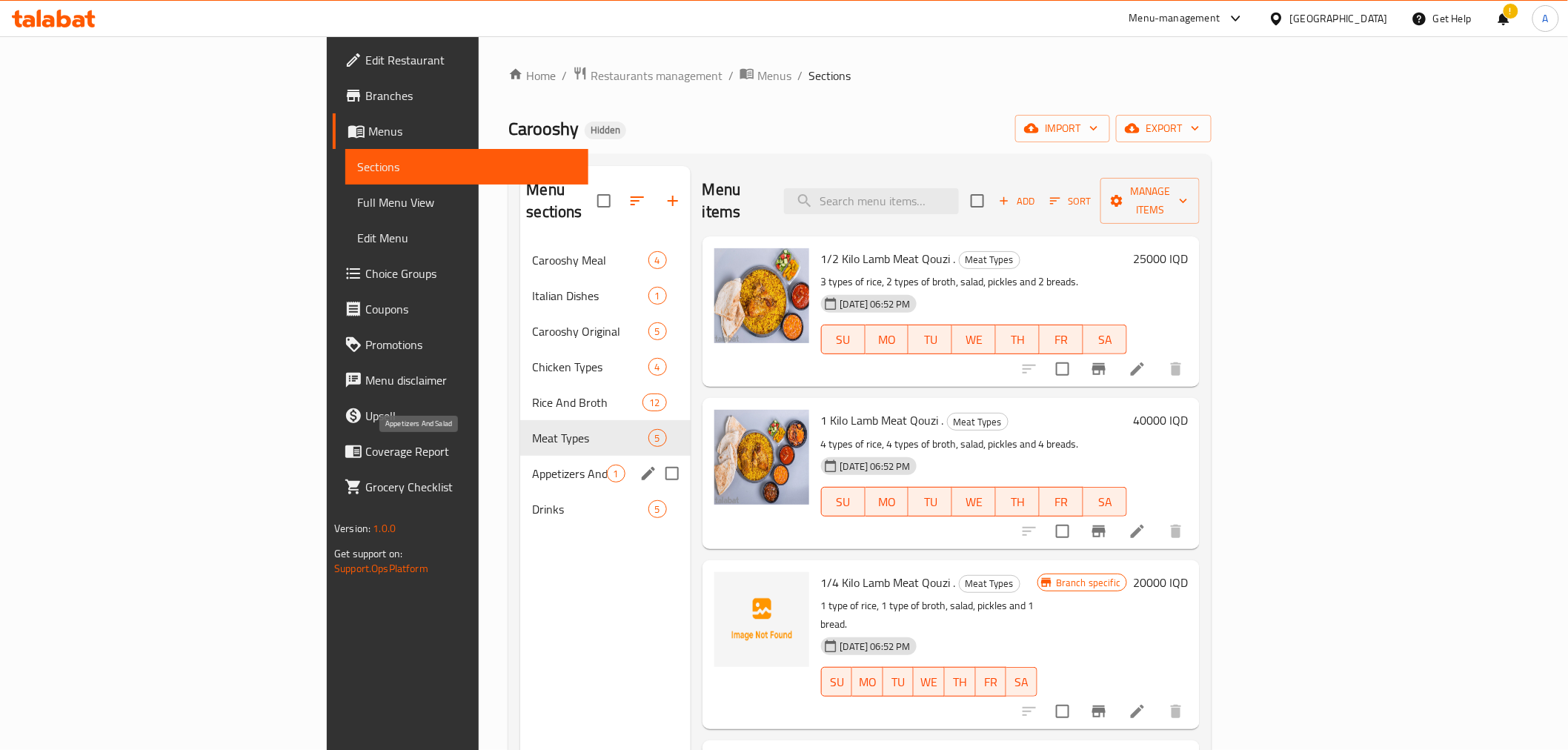
click at [532, 465] on span "Appetizers And Salad" at bounding box center [569, 473] width 74 height 18
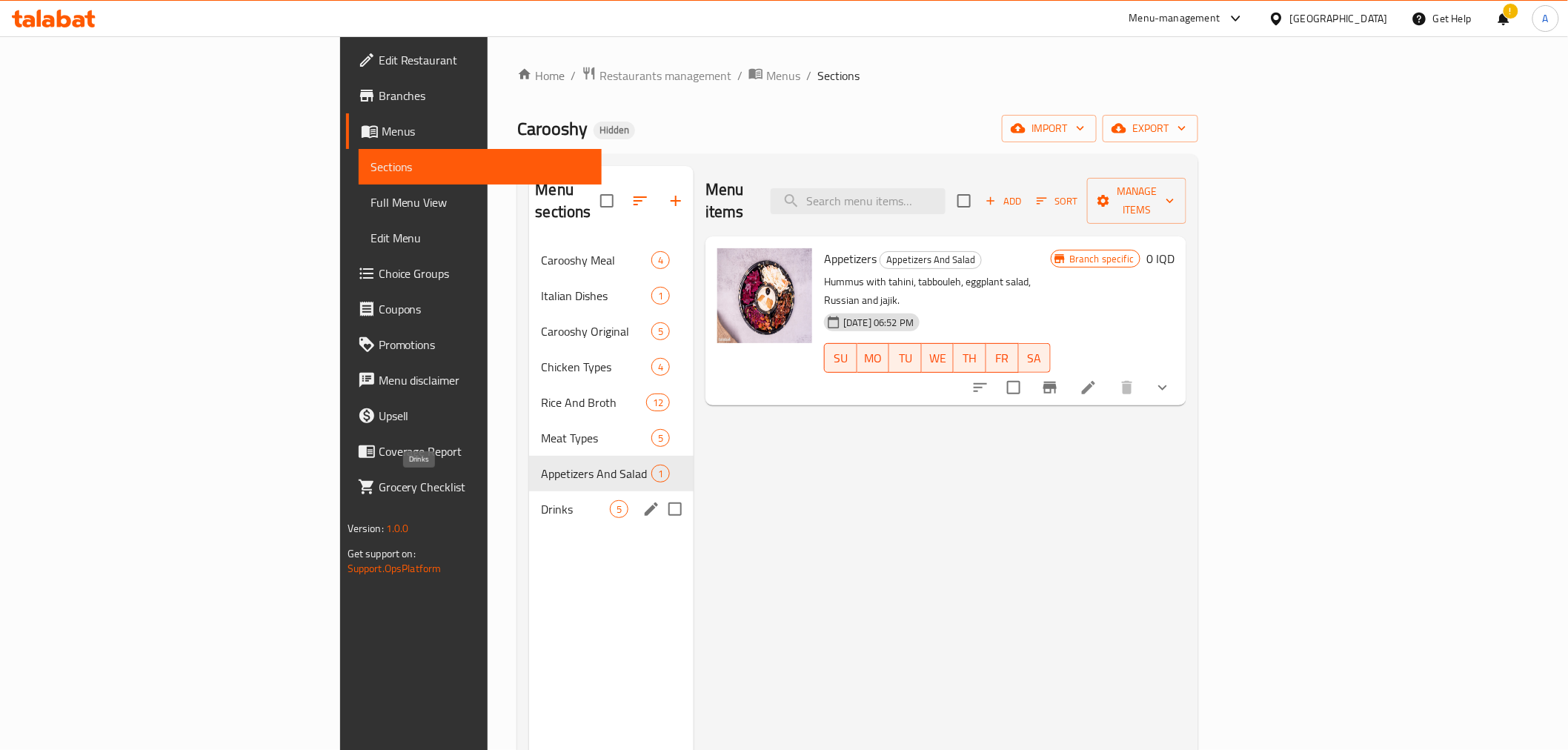
click at [540, 500] on span "Drinks" at bounding box center [575, 508] width 69 height 18
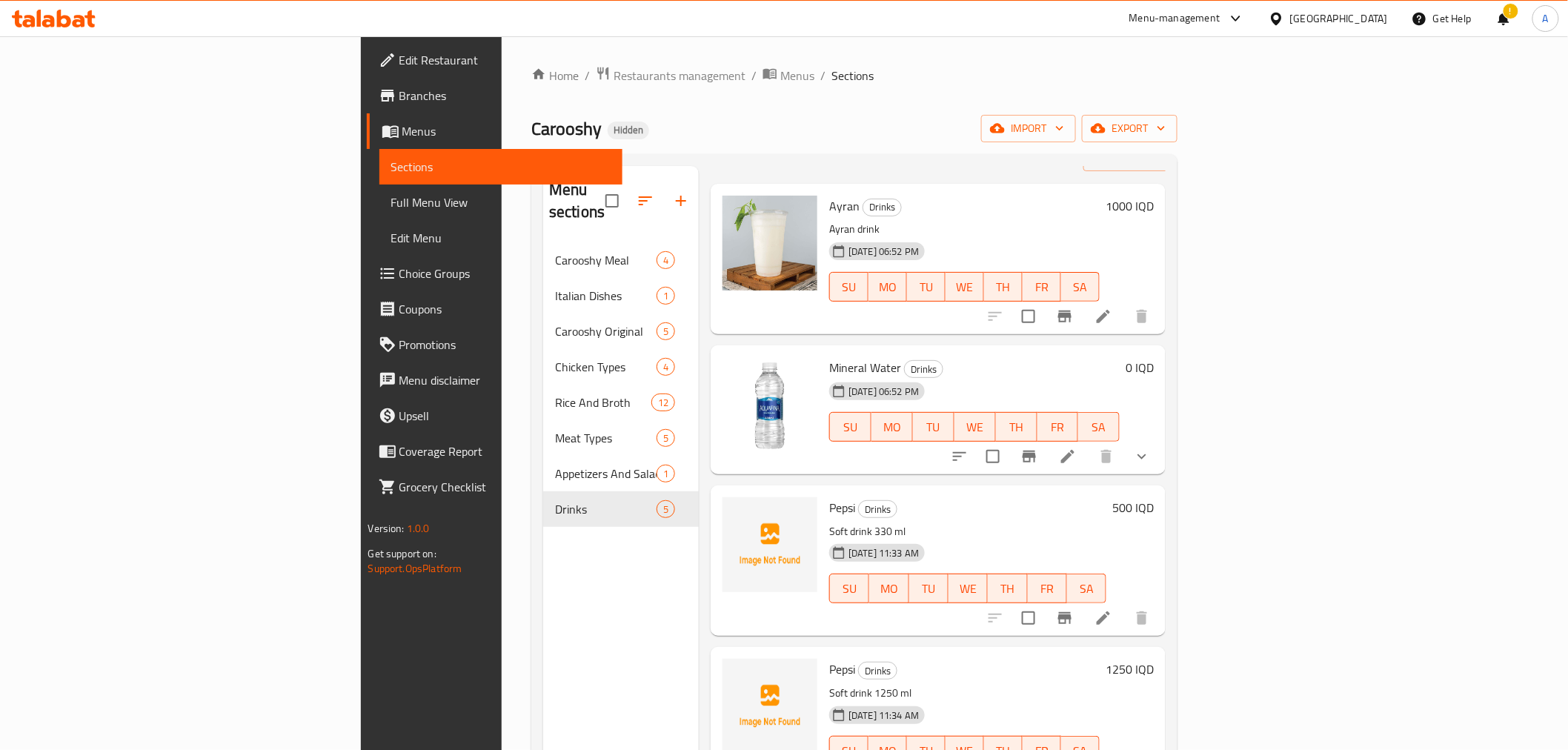
scroll to position [74, 0]
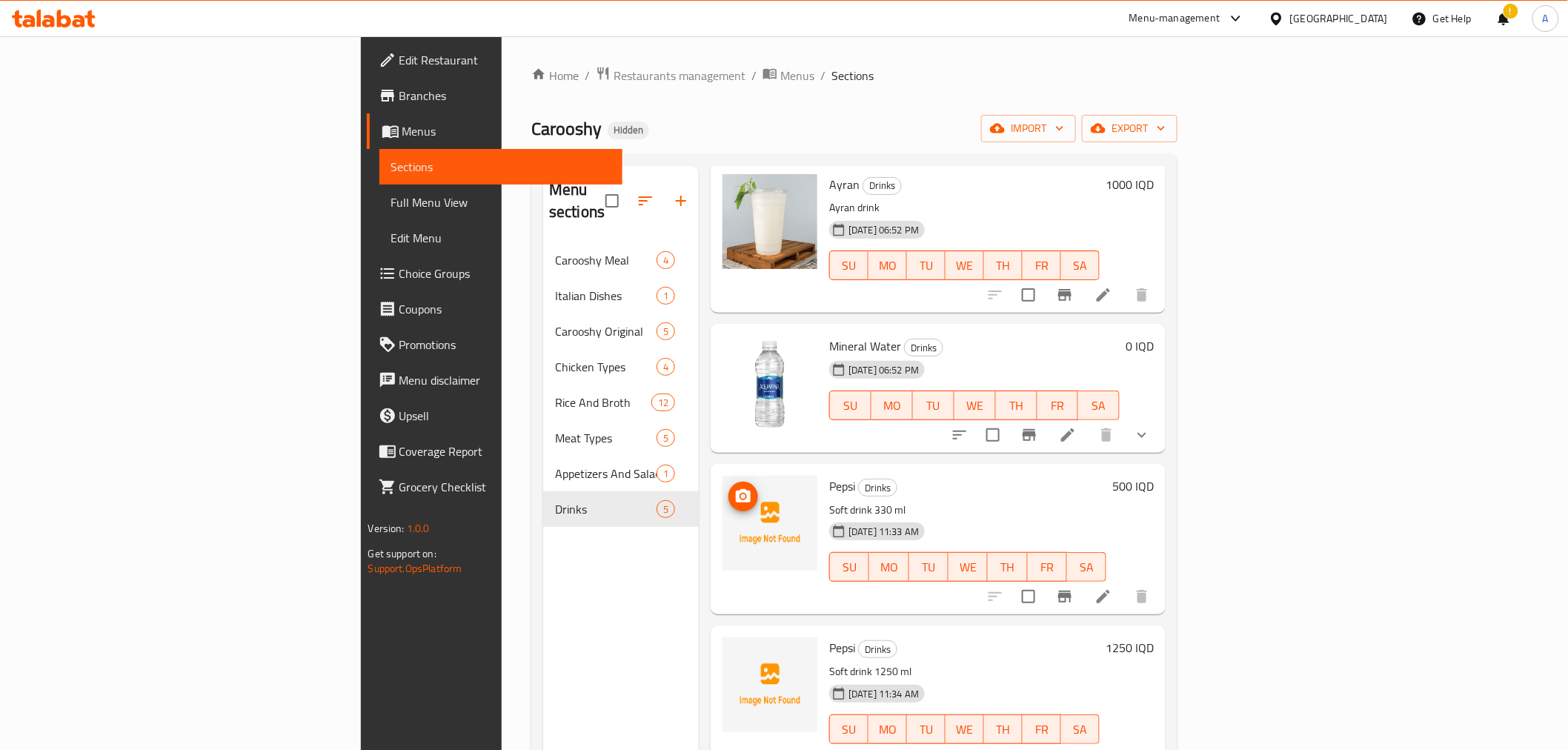
click at [741, 494] on circle "upload picture" at bounding box center [742, 496] width 4 height 4
click at [734, 487] on icon "upload picture" at bounding box center [742, 496] width 18 height 18
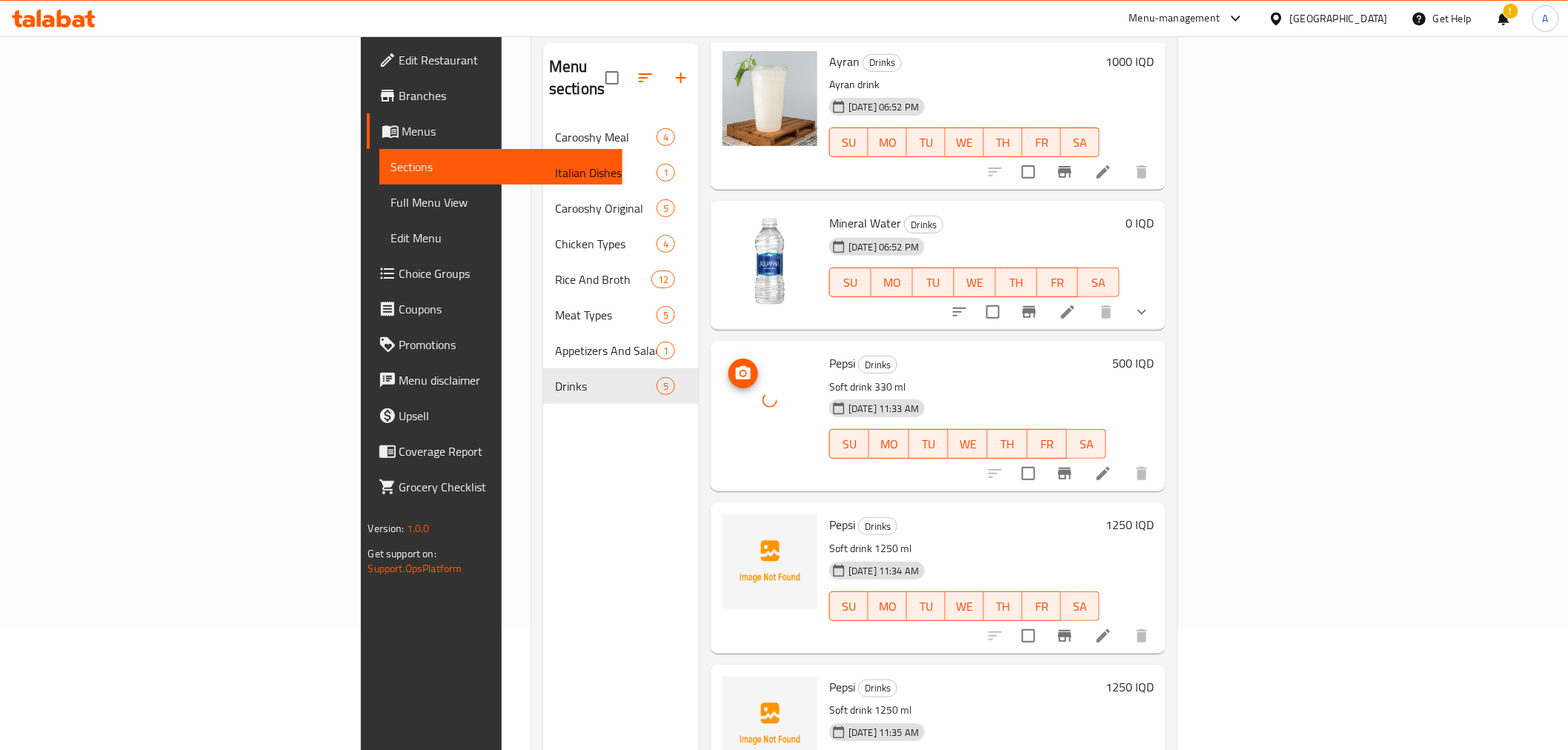
scroll to position [208, 0]
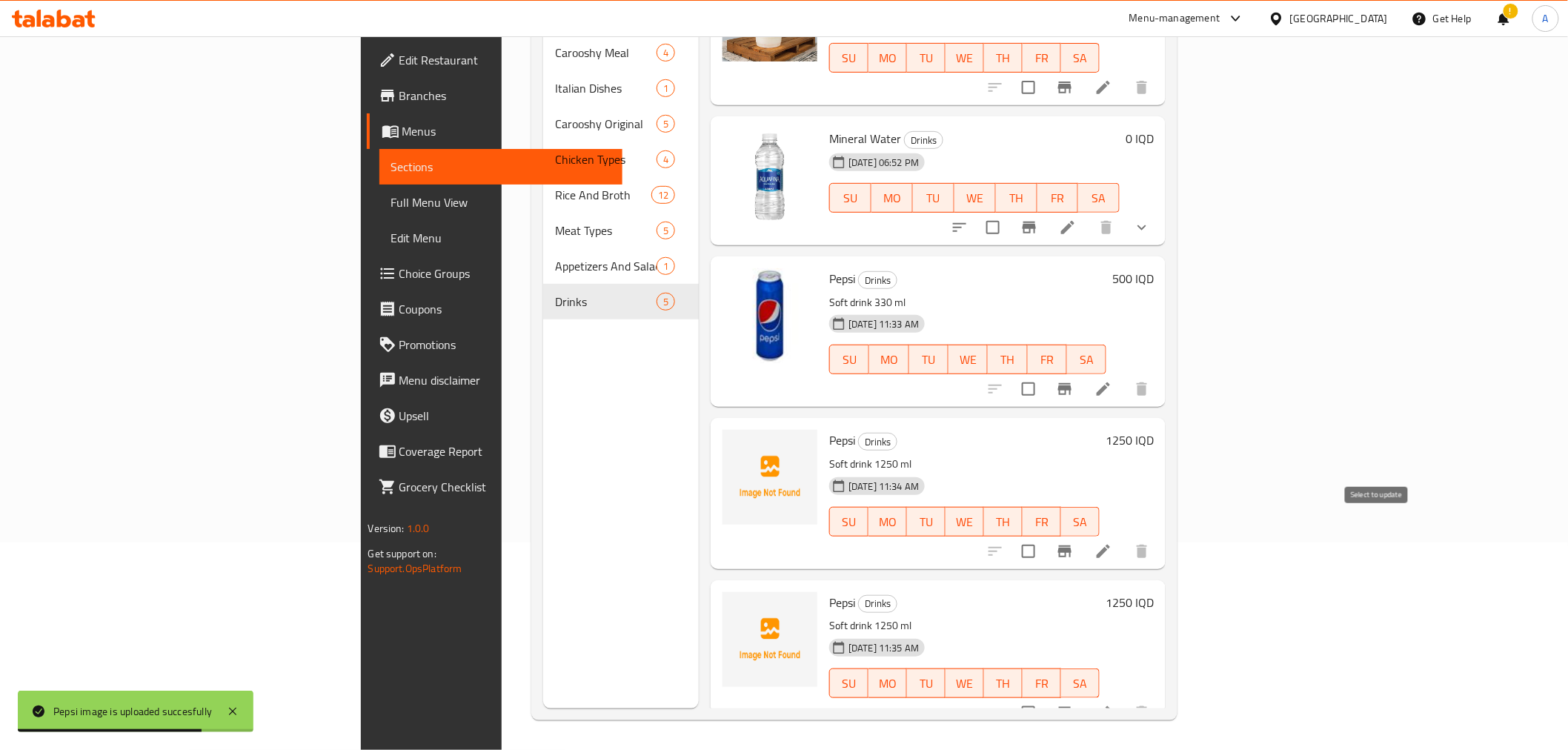
click at [1044, 535] on input "checkbox" at bounding box center [1028, 551] width 31 height 31
checkbox input "true"
click at [1044, 698] on input "checkbox" at bounding box center [1028, 713] width 31 height 31
checkbox input "true"
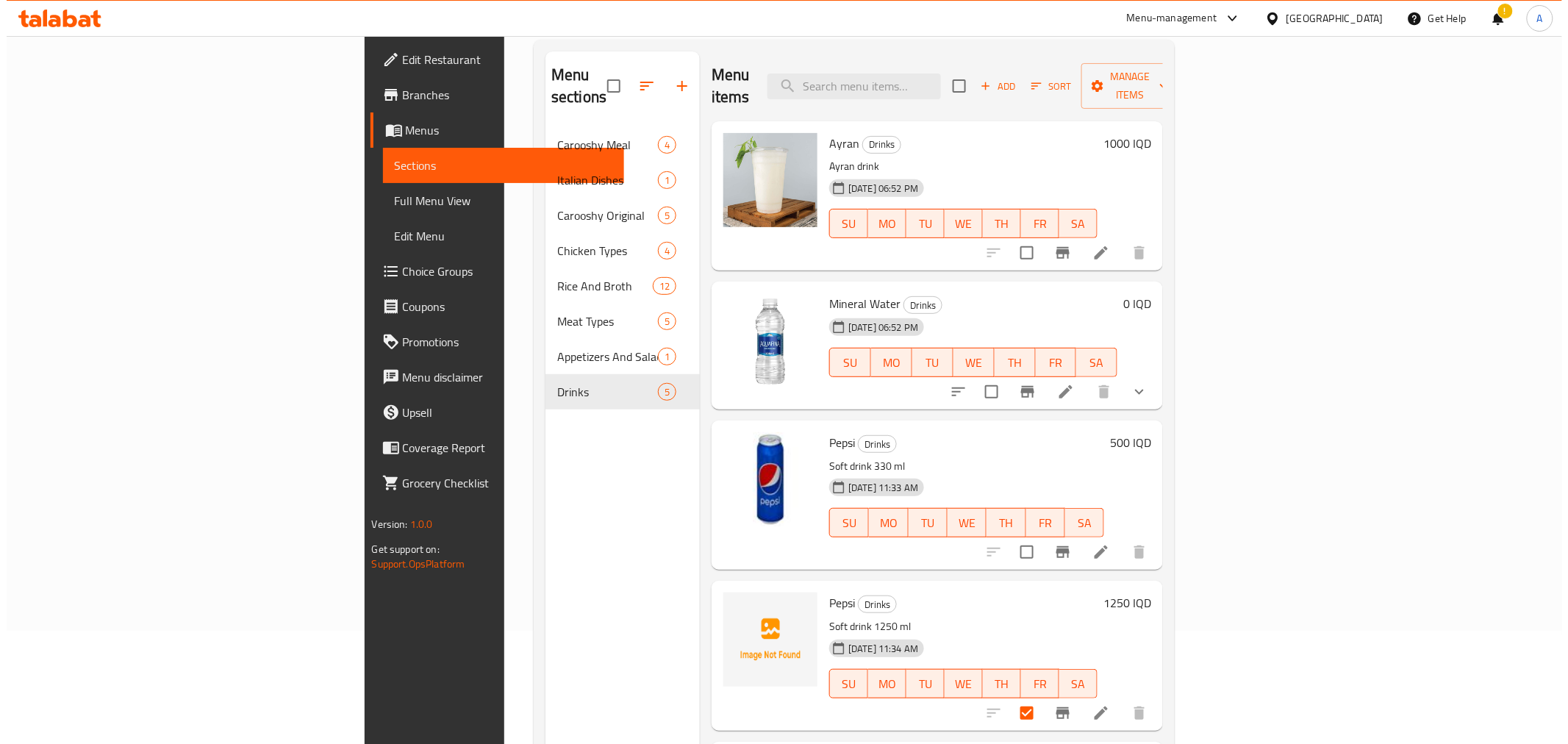
scroll to position [0, 0]
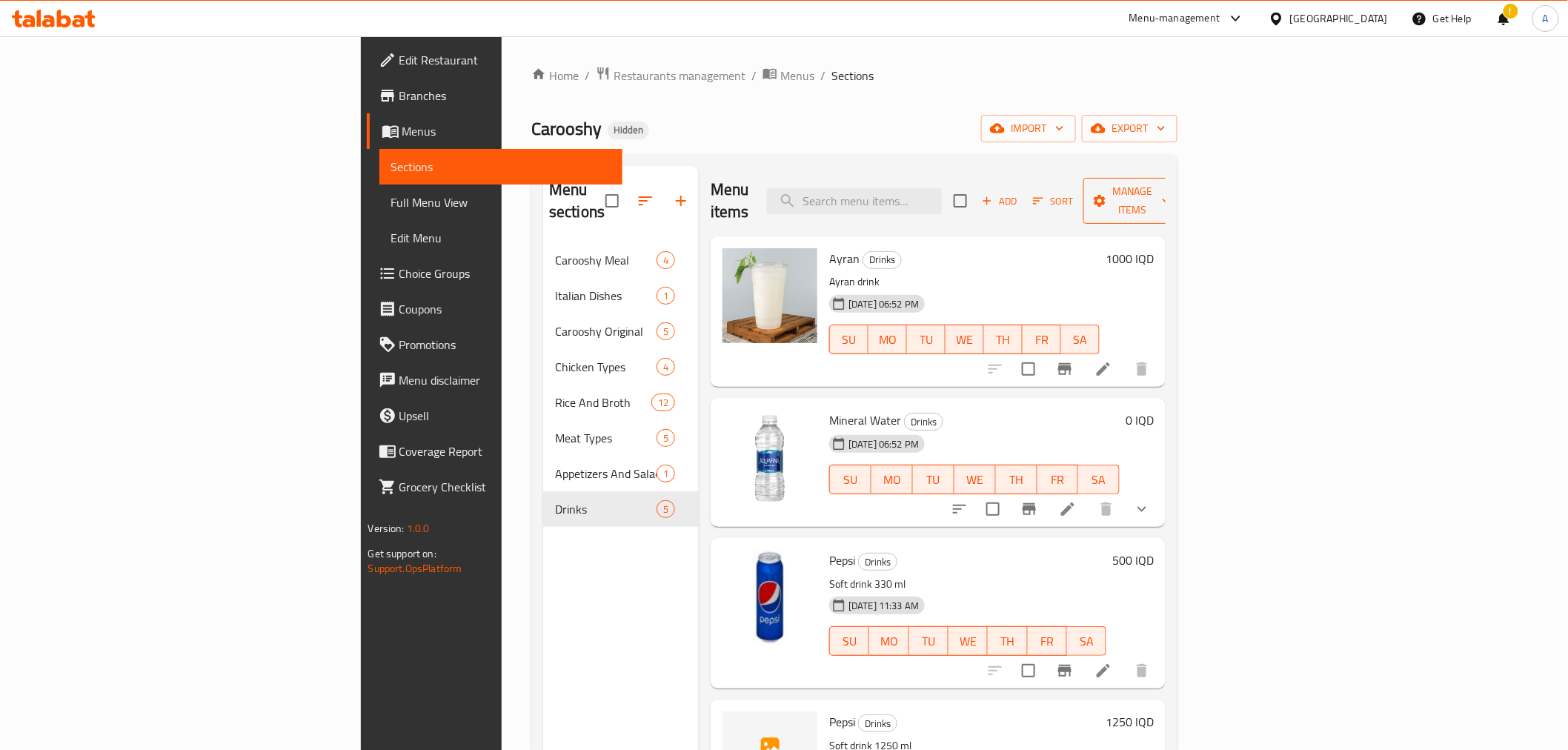
click at [1170, 183] on span "Manage items" at bounding box center [1132, 201] width 75 height 37
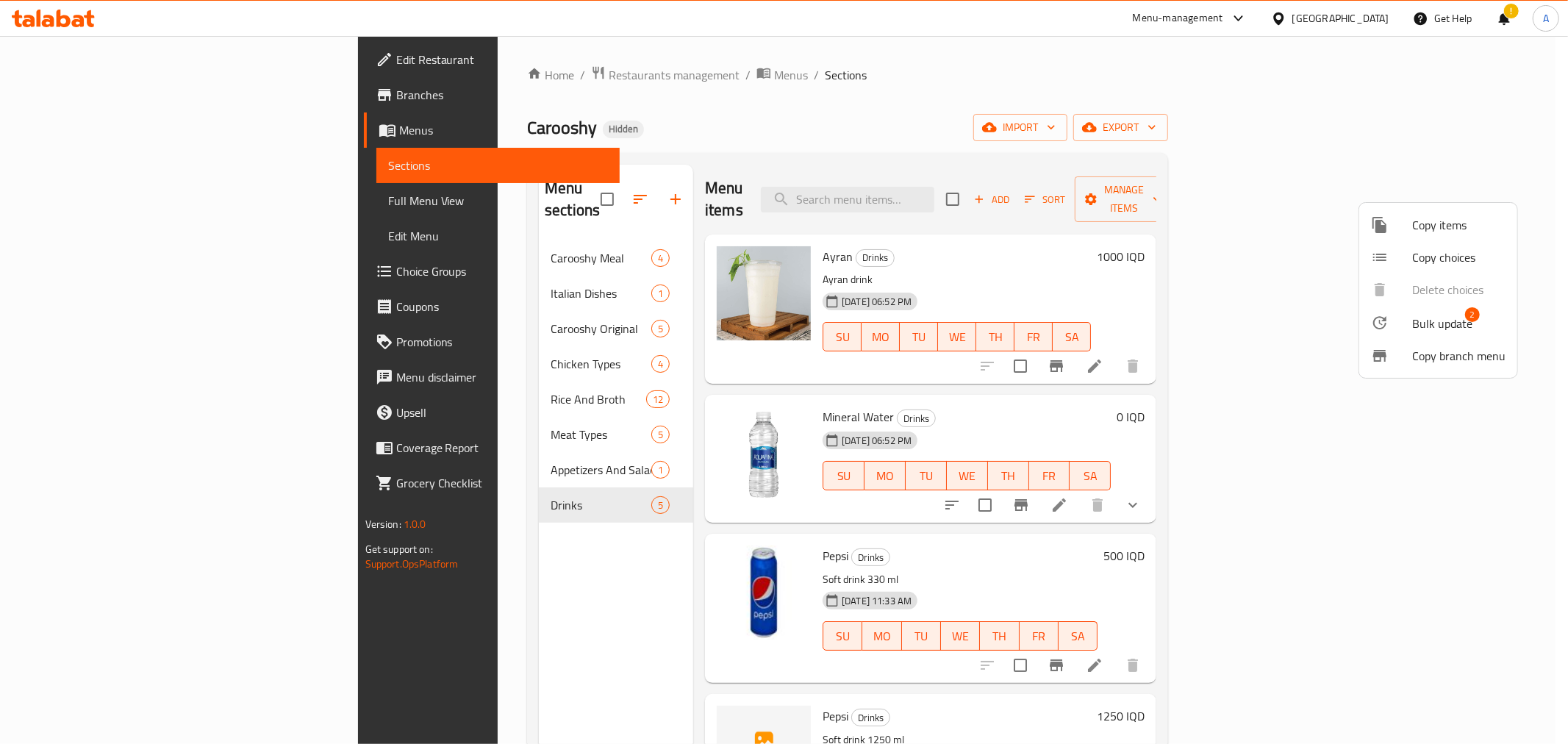
click at [1454, 315] on span "Bulk update" at bounding box center [1442, 323] width 60 height 18
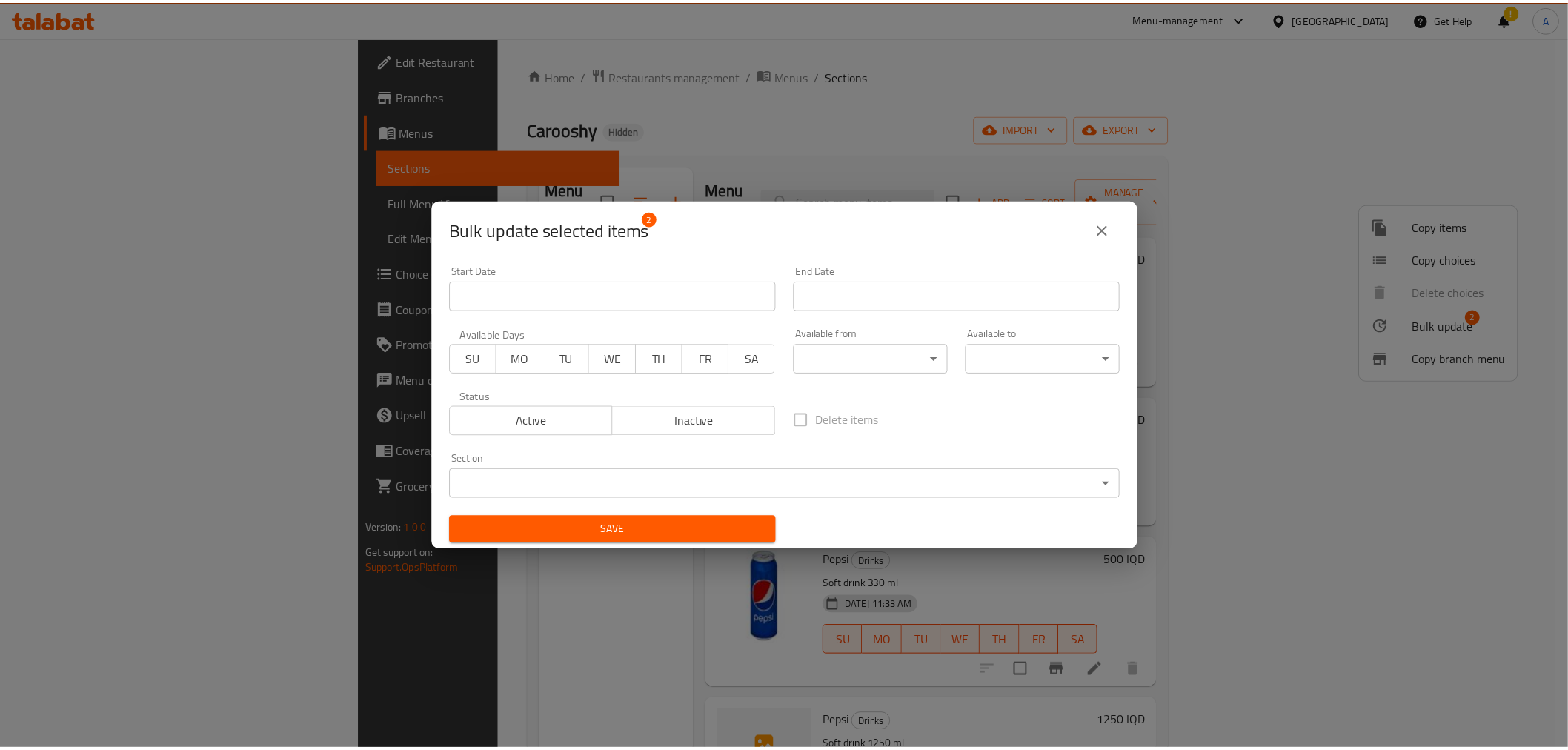
scroll to position [3, 0]
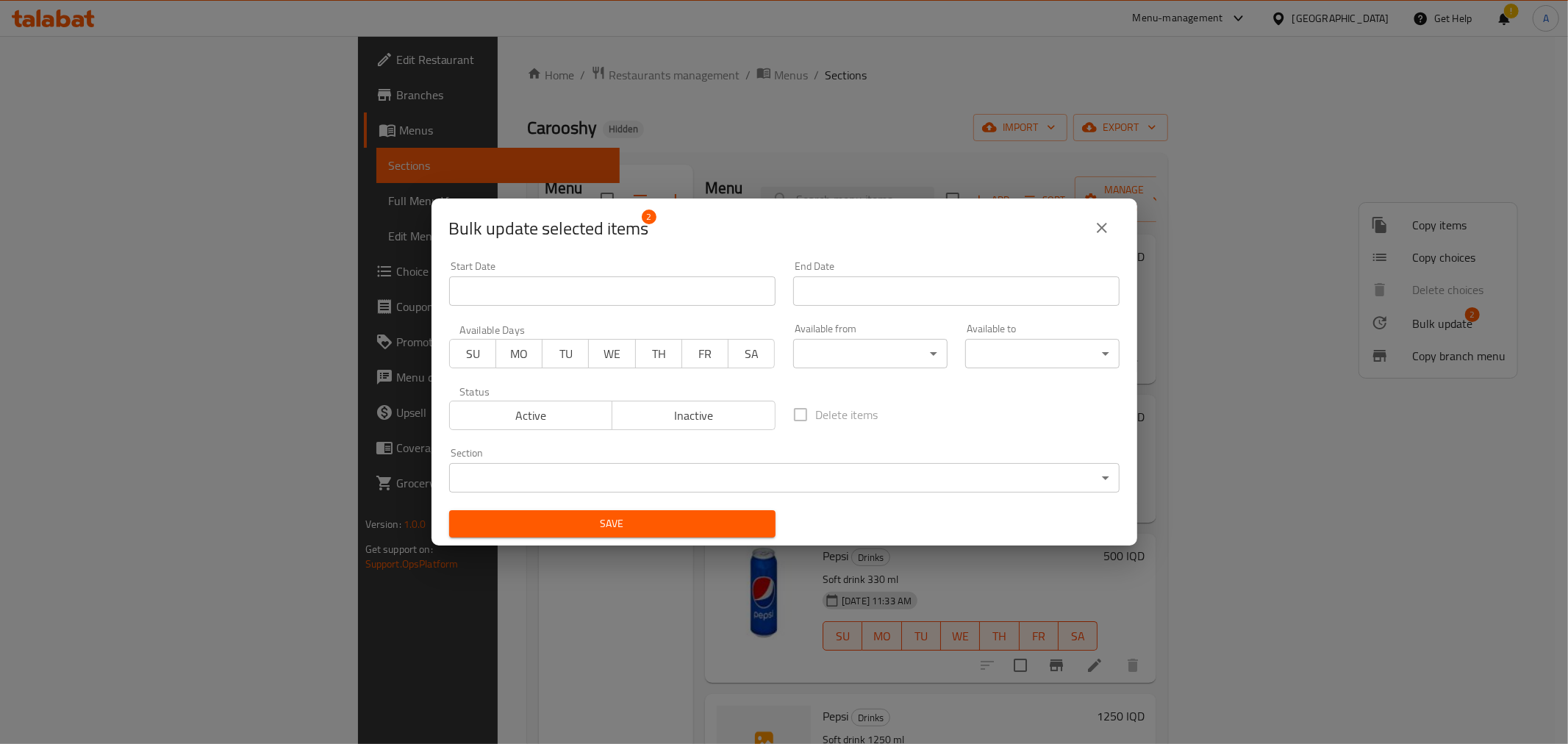
click at [677, 421] on span "Inactive" at bounding box center [694, 415] width 152 height 21
click at [663, 519] on span "Save" at bounding box center [612, 524] width 303 height 18
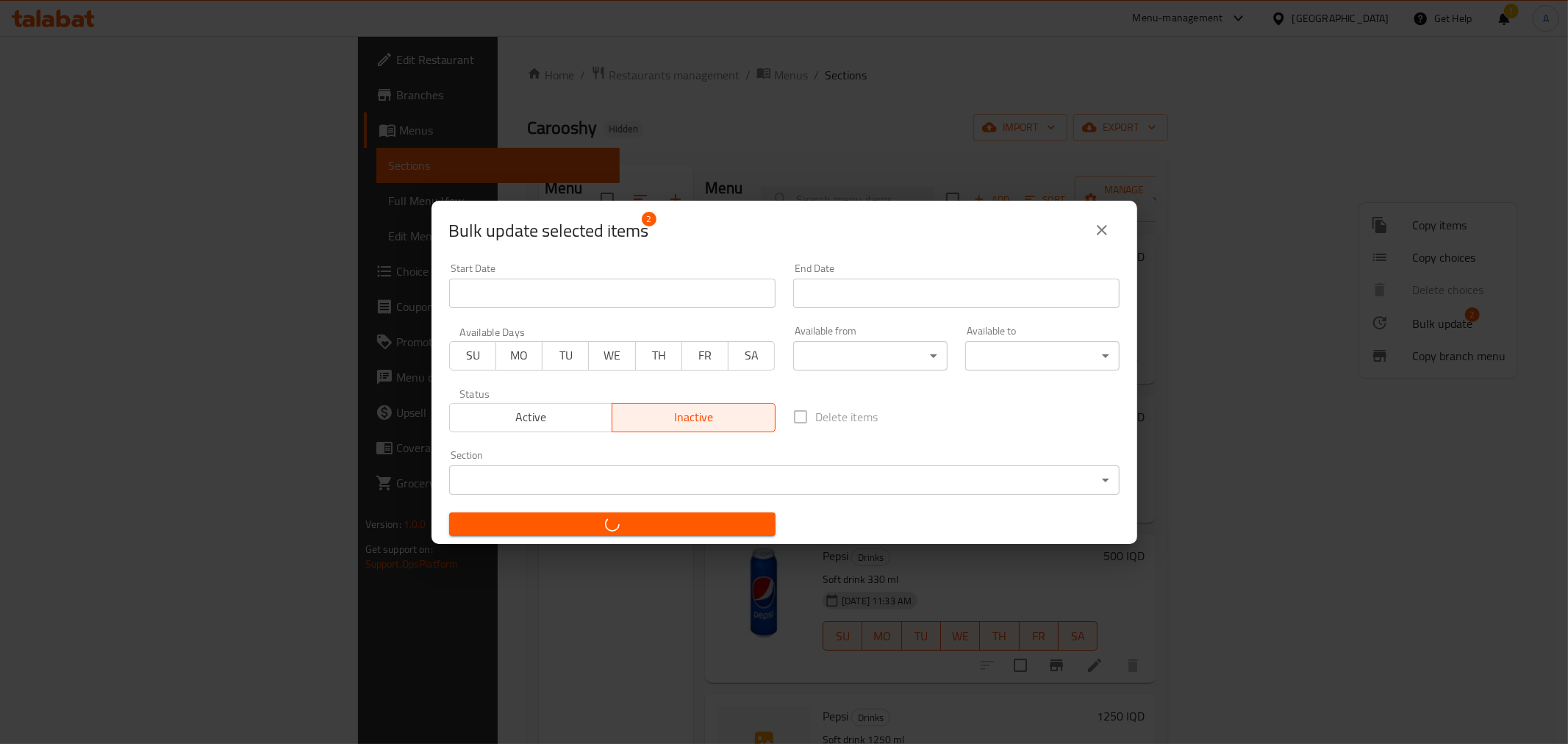
checkbox input "false"
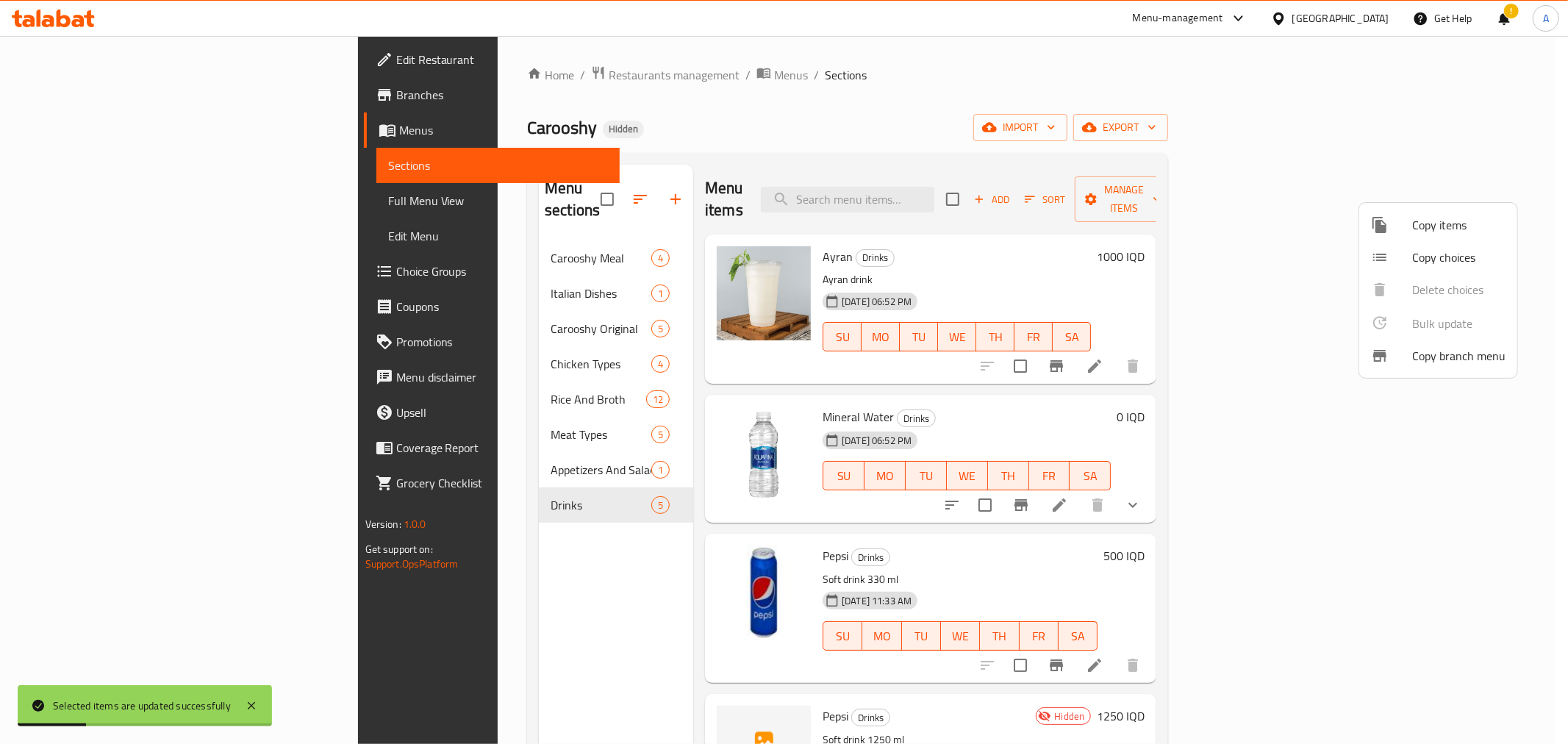
click at [1015, 132] on div at bounding box center [784, 372] width 1568 height 744
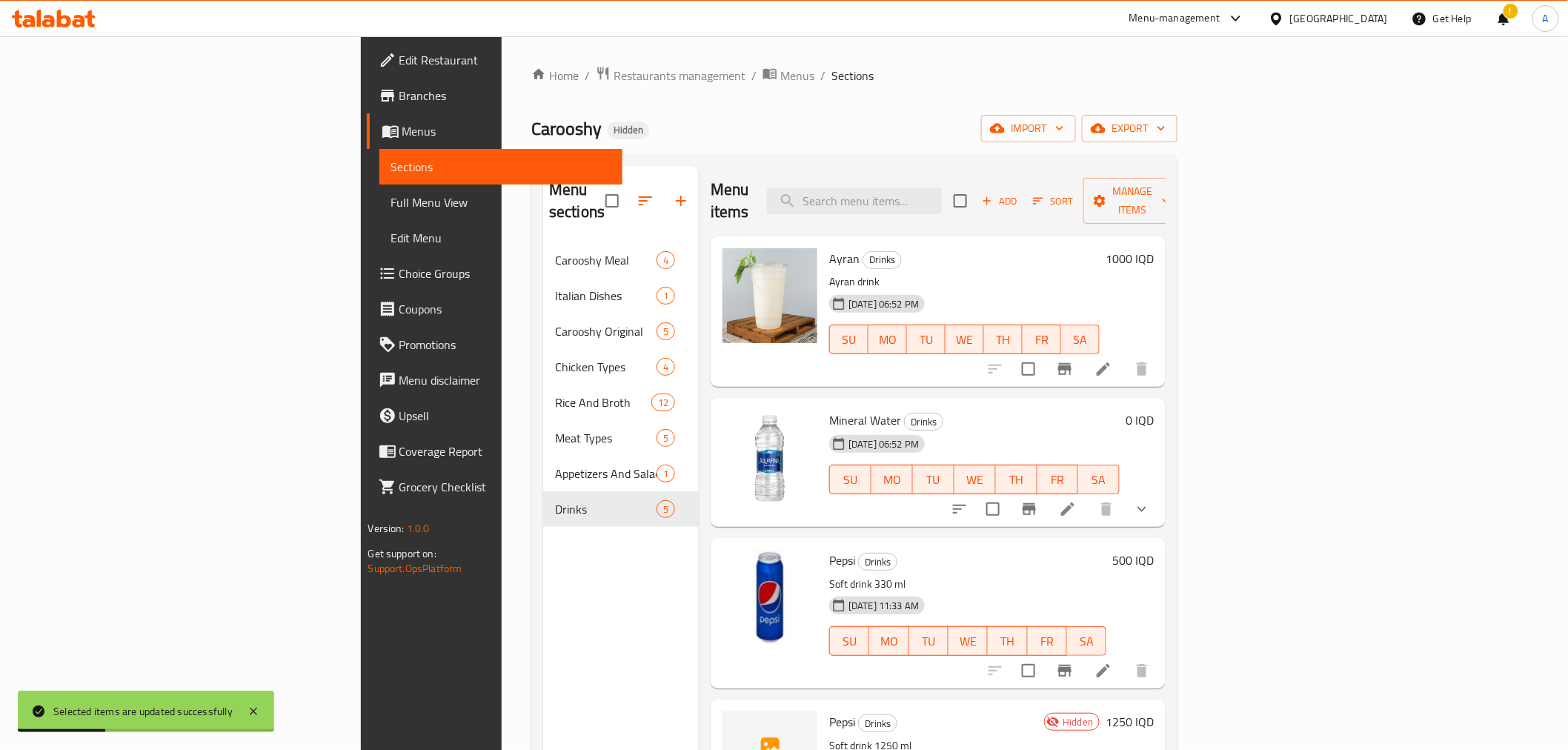
click at [1073, 193] on span "Sort" at bounding box center [1053, 201] width 41 height 17
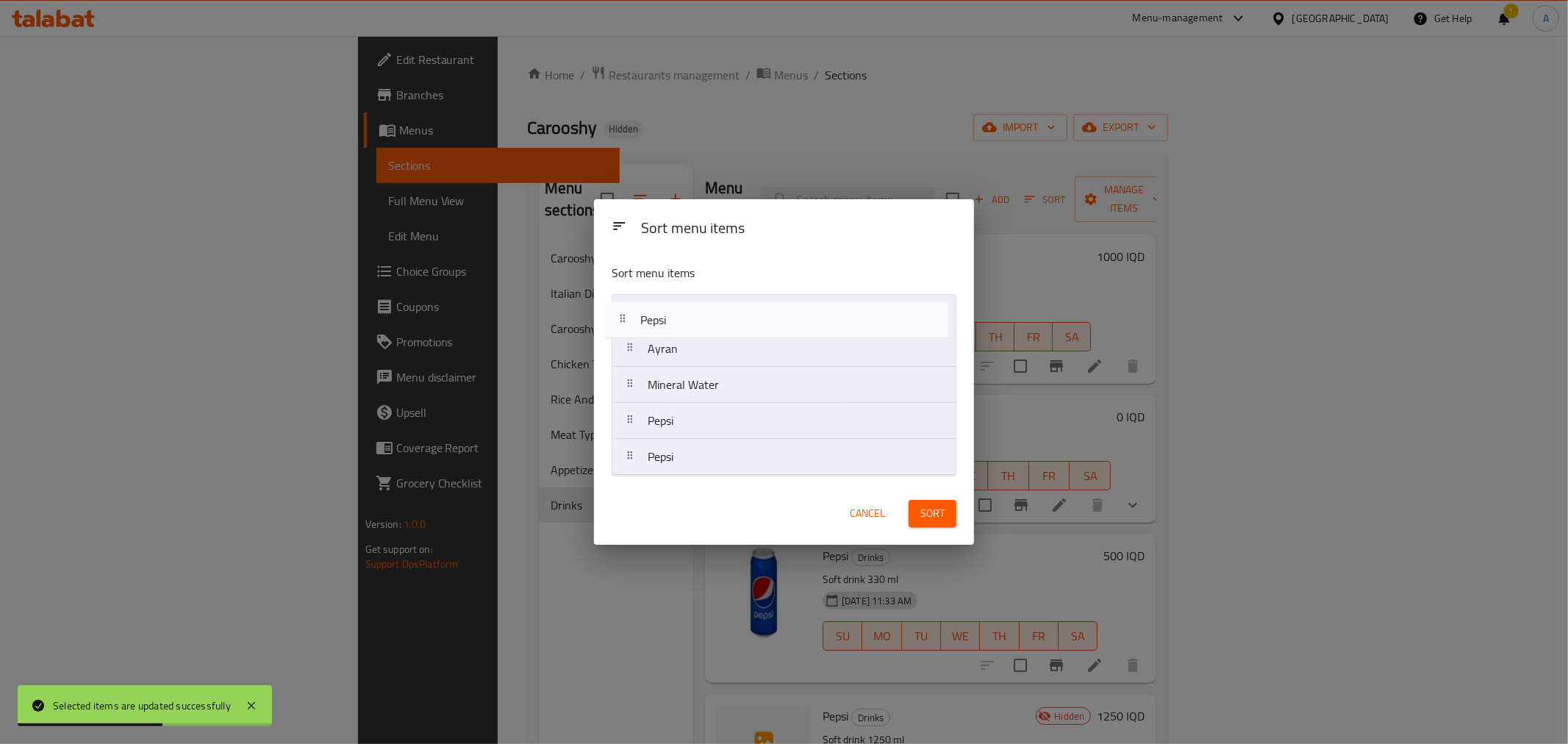
drag, startPoint x: 702, startPoint y: 394, endPoint x: 695, endPoint y: 307, distance: 87.3
click at [695, 307] on nav "Ayran Mineral Water Pepsi Pepsi Pepsi" at bounding box center [784, 385] width 344 height 182
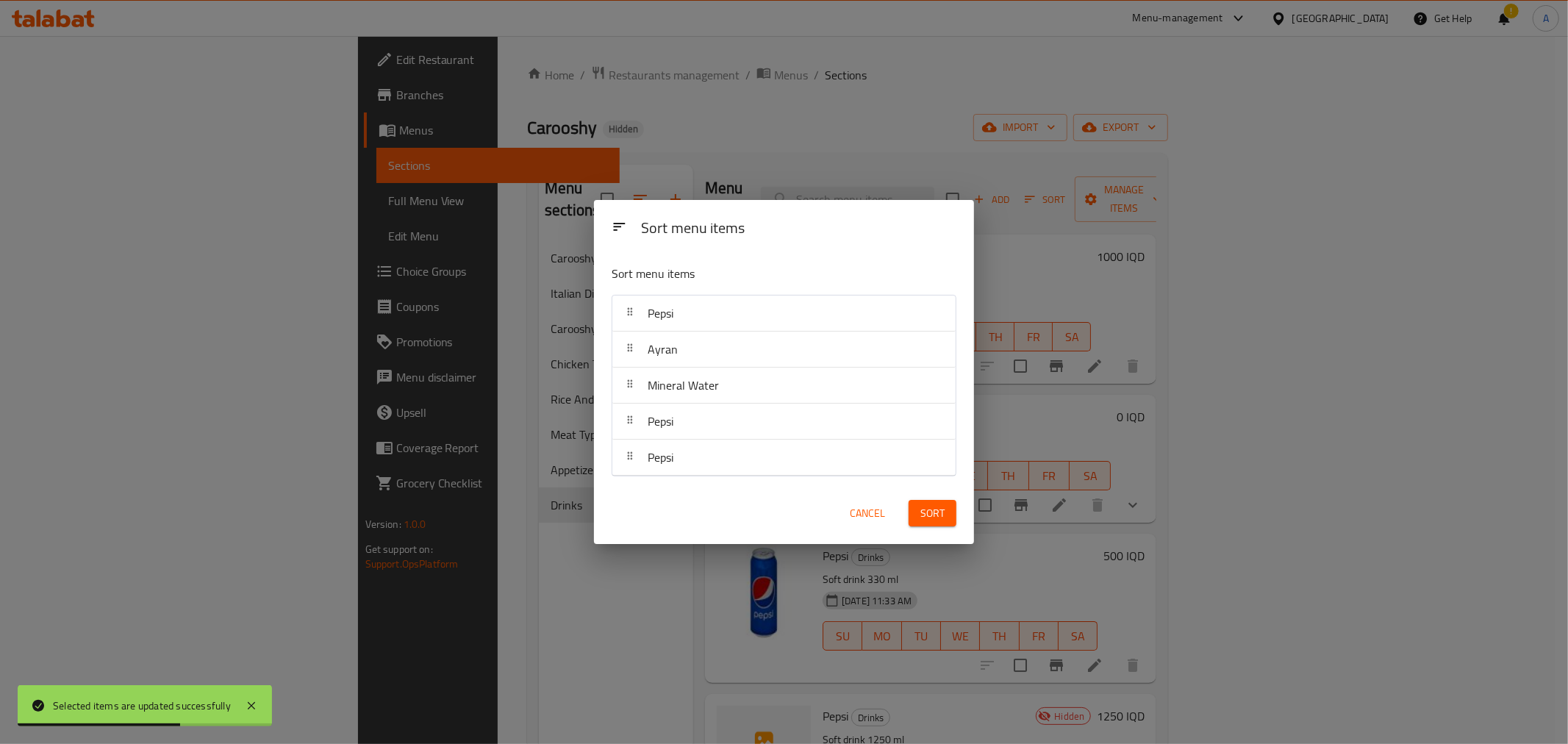
click at [953, 508] on button "Sort" at bounding box center [932, 514] width 48 height 27
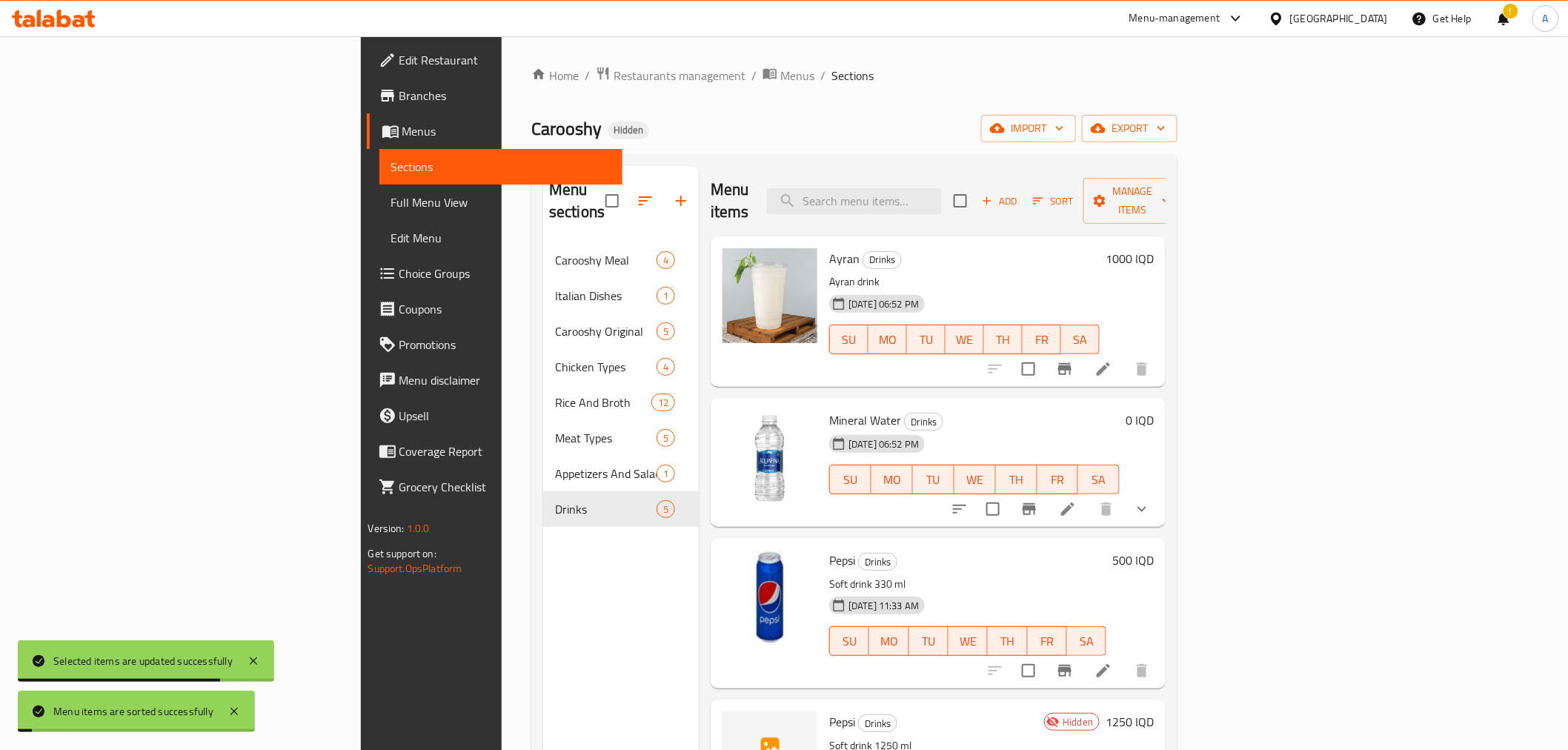
click at [816, 106] on div "Home / Restaurants management / Menus / Sections Carooshy Hidden import export …" at bounding box center [854, 497] width 646 height 861
